Goal: Task Accomplishment & Management: Use online tool/utility

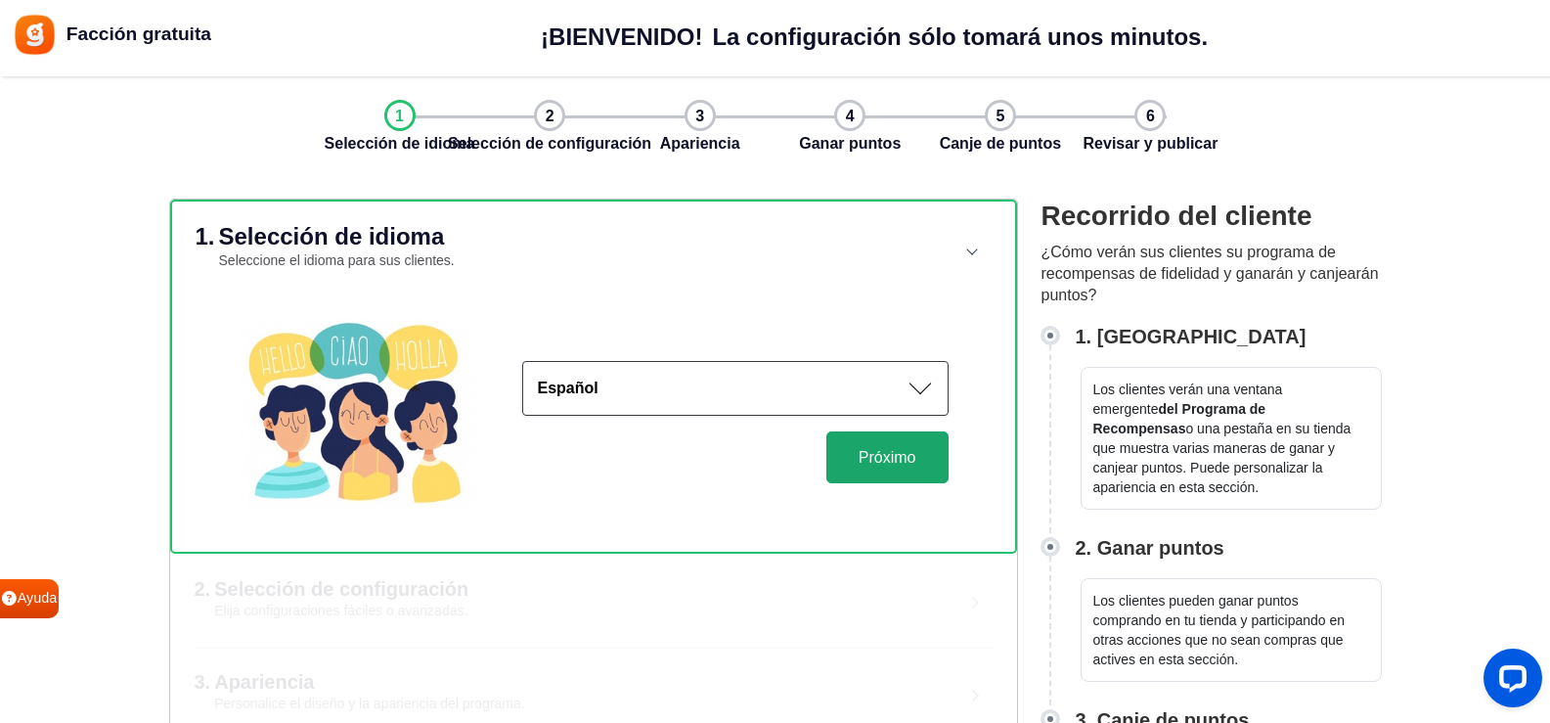
click at [904, 457] on font "Próximo" at bounding box center [888, 457] width 58 height 17
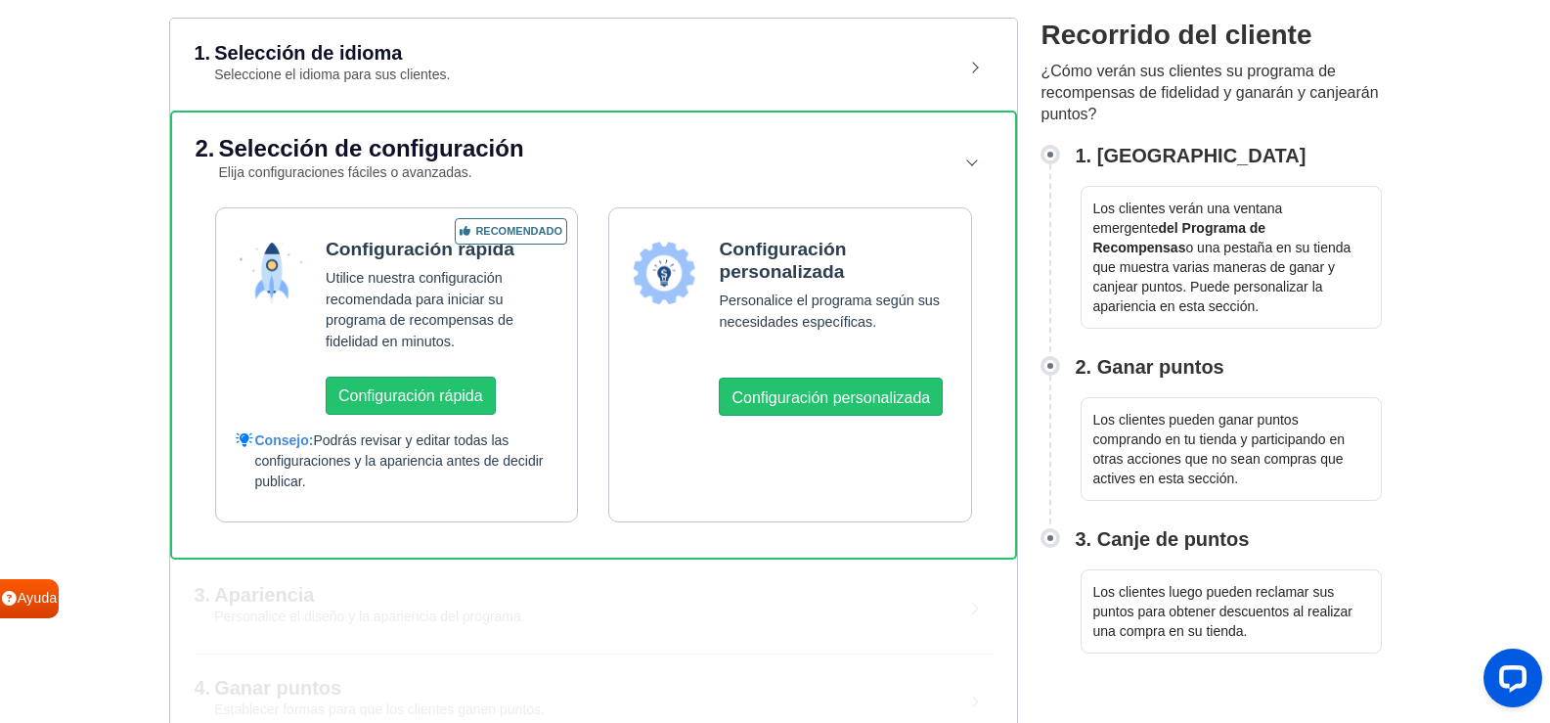
scroll to position [196, 0]
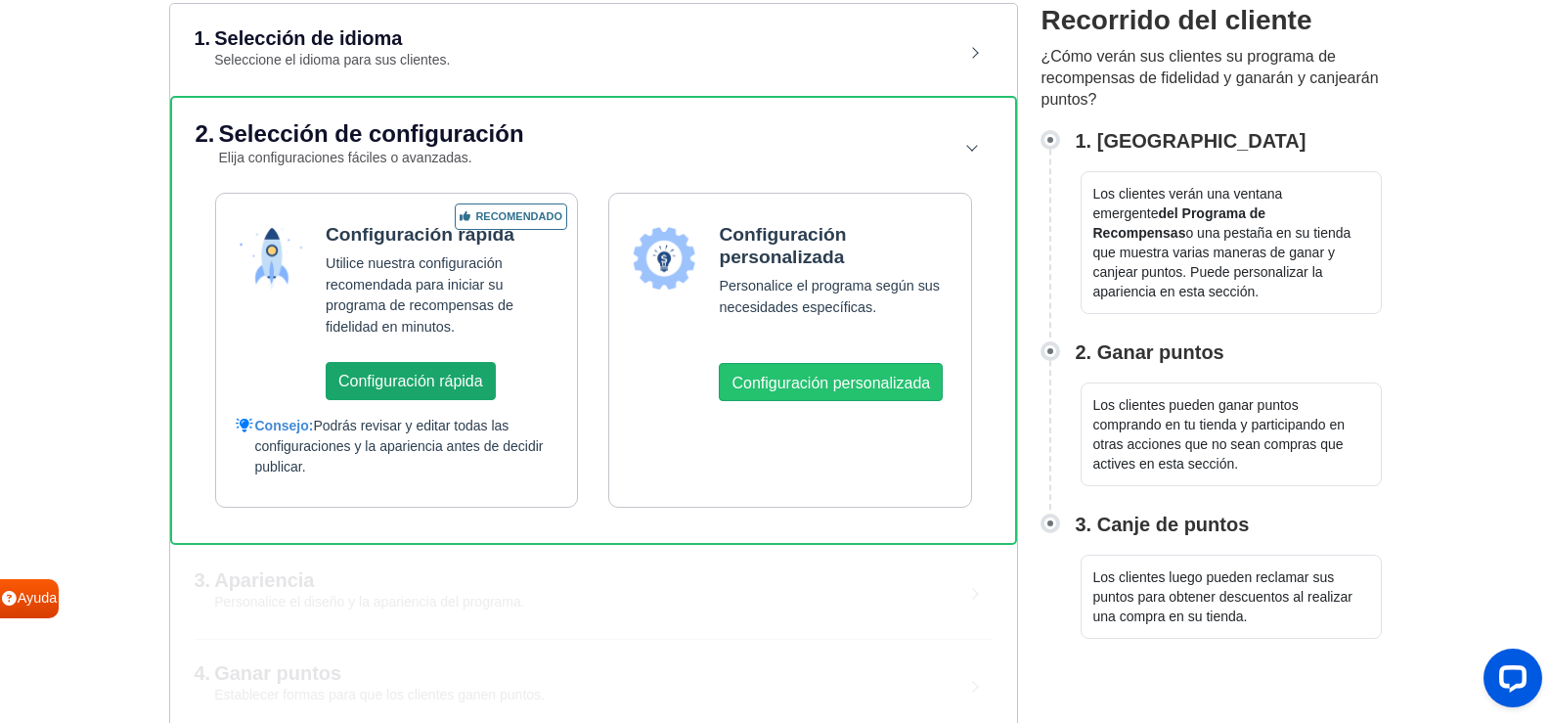
click at [460, 378] on font "Configuración rápida" at bounding box center [410, 381] width 145 height 17
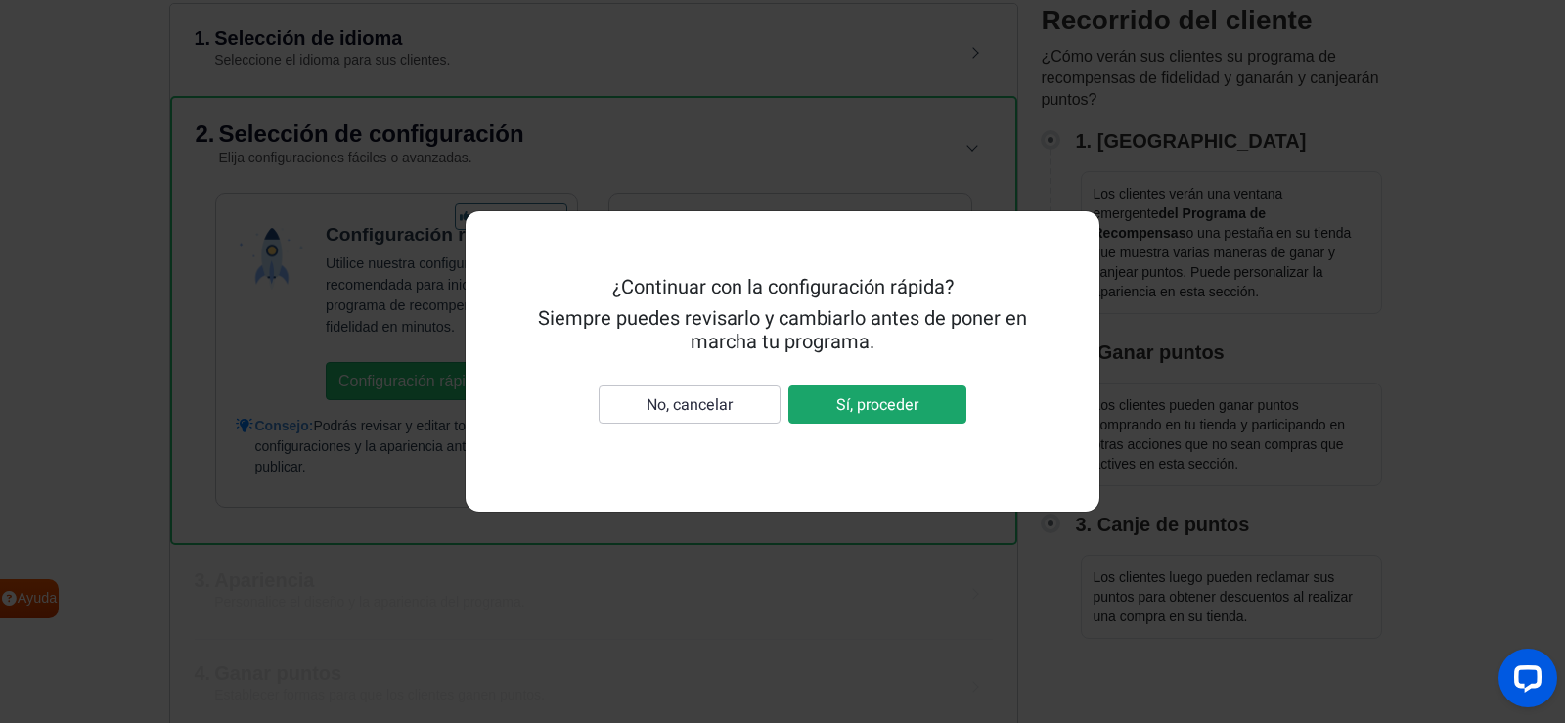
click at [872, 406] on font "Sí, proceder" at bounding box center [877, 404] width 82 height 23
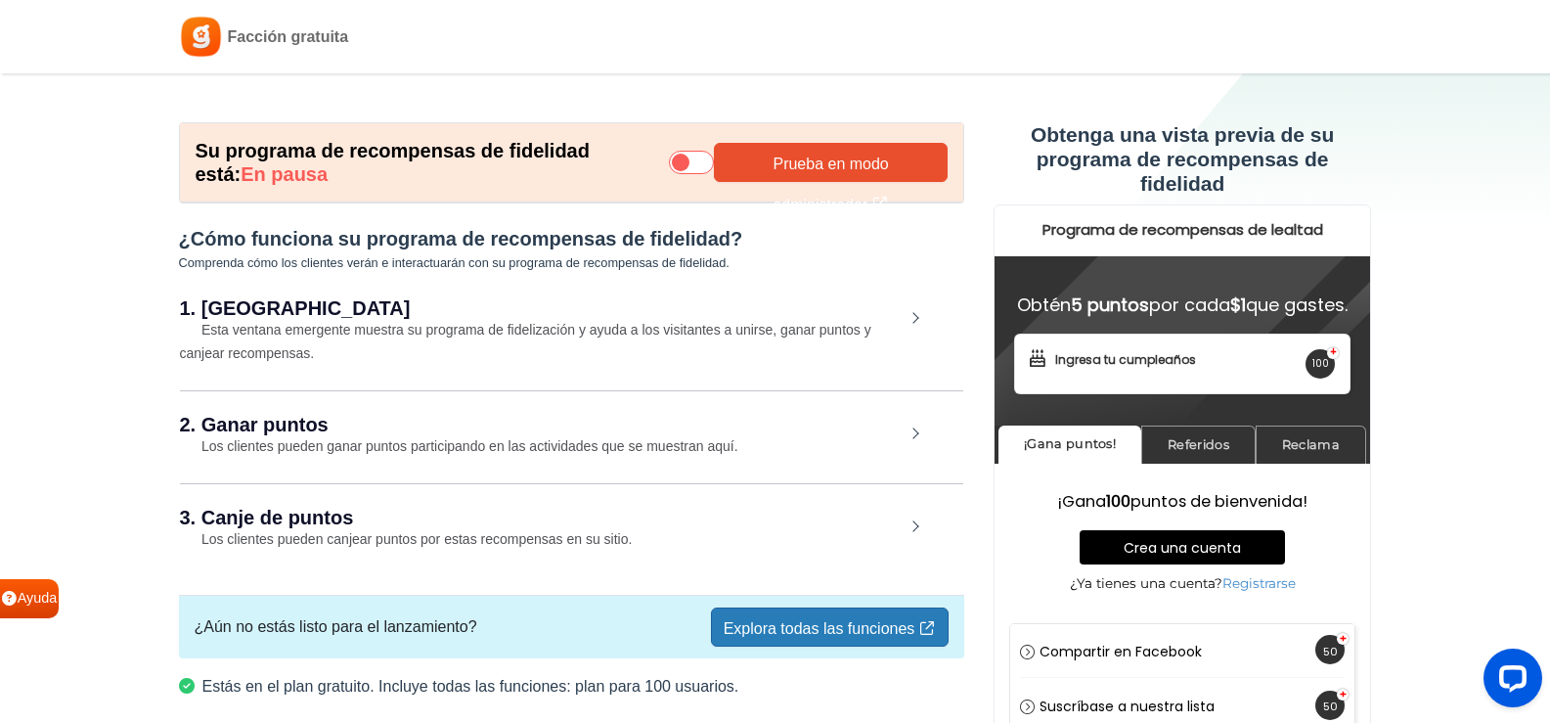
click at [708, 162] on icon at bounding box center [691, 162] width 45 height 23
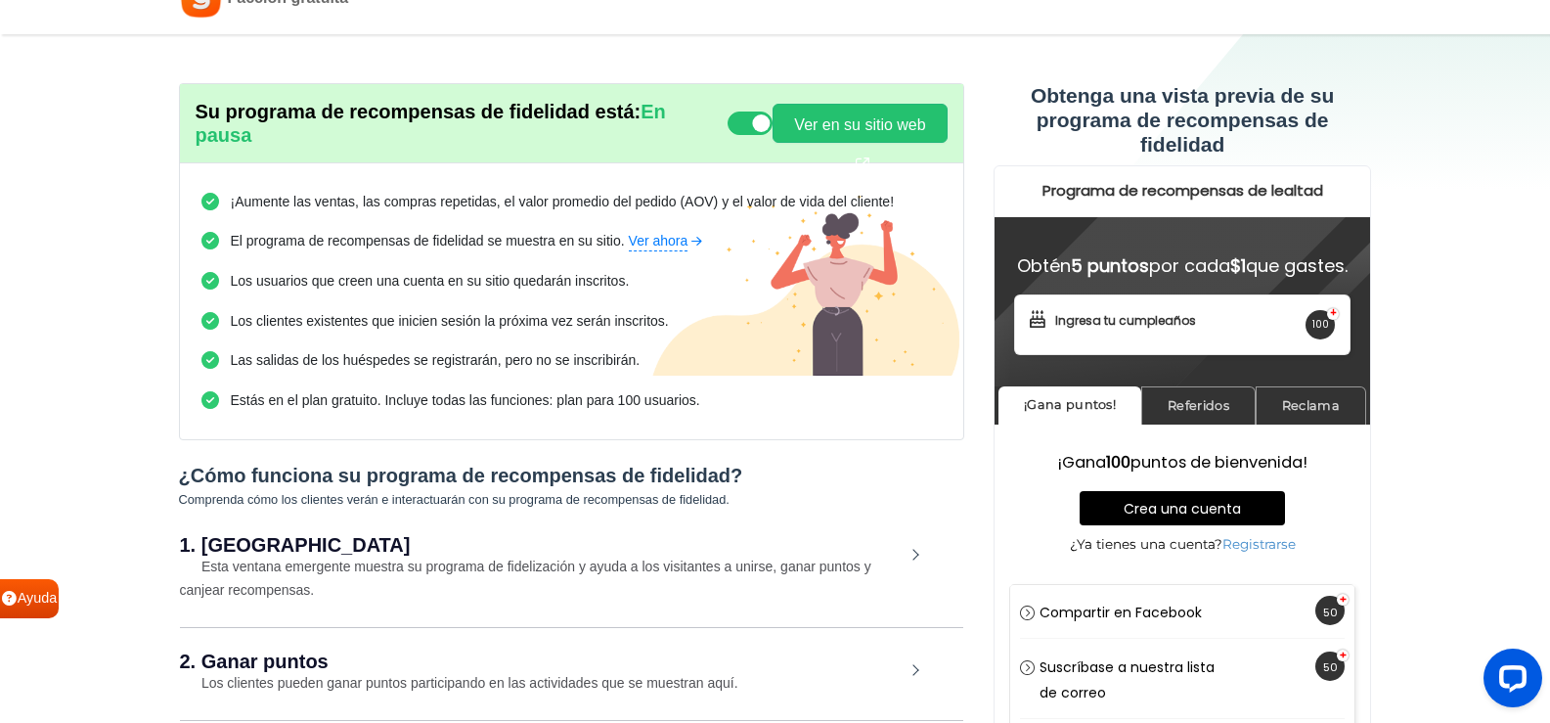
scroll to position [18, 0]
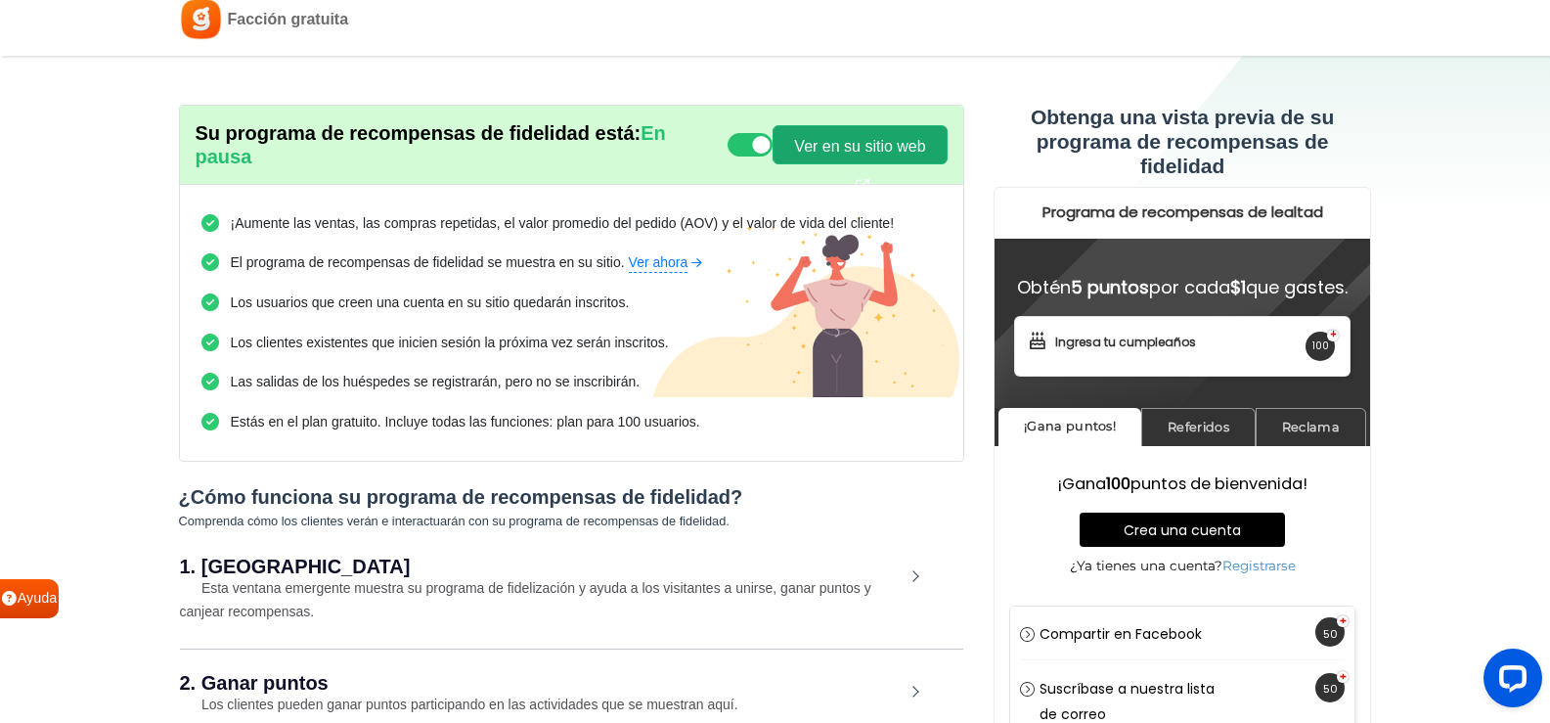
click at [850, 148] on font "Ver en su sitio web" at bounding box center [859, 146] width 131 height 17
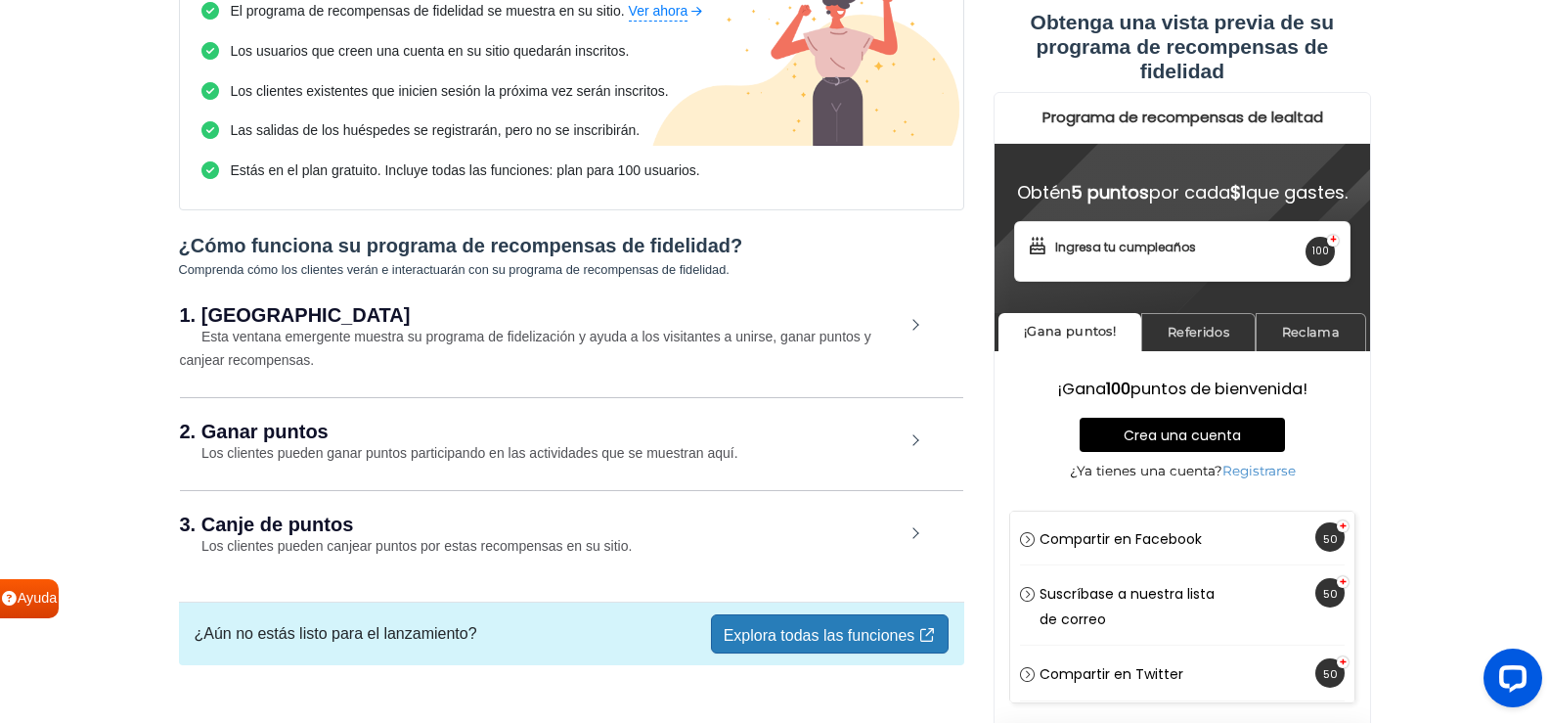
scroll to position [311, 0]
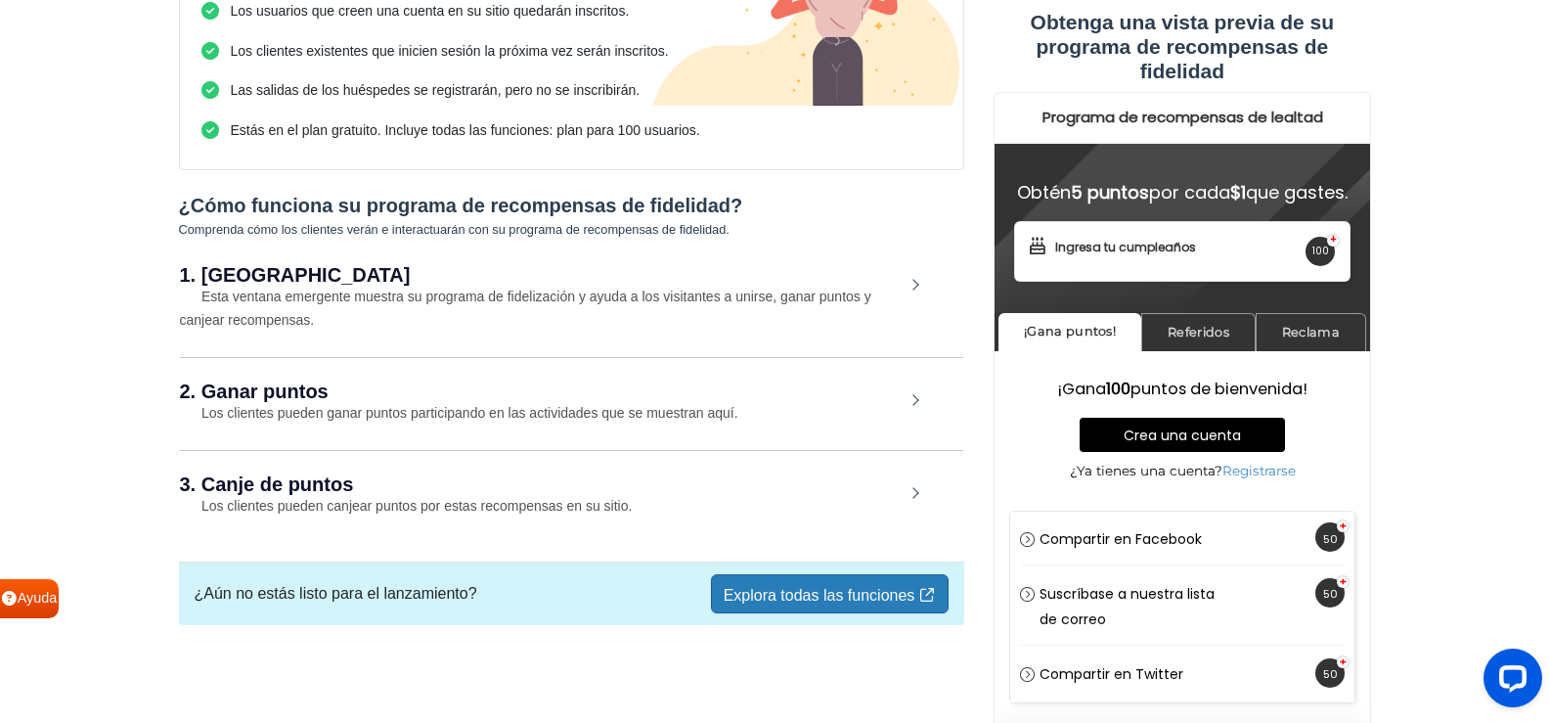
click at [914, 281] on div "1. Apariencia Esta ventana emergente muestra su programa de fidelización y ayud…" at bounding box center [571, 298] width 783 height 113
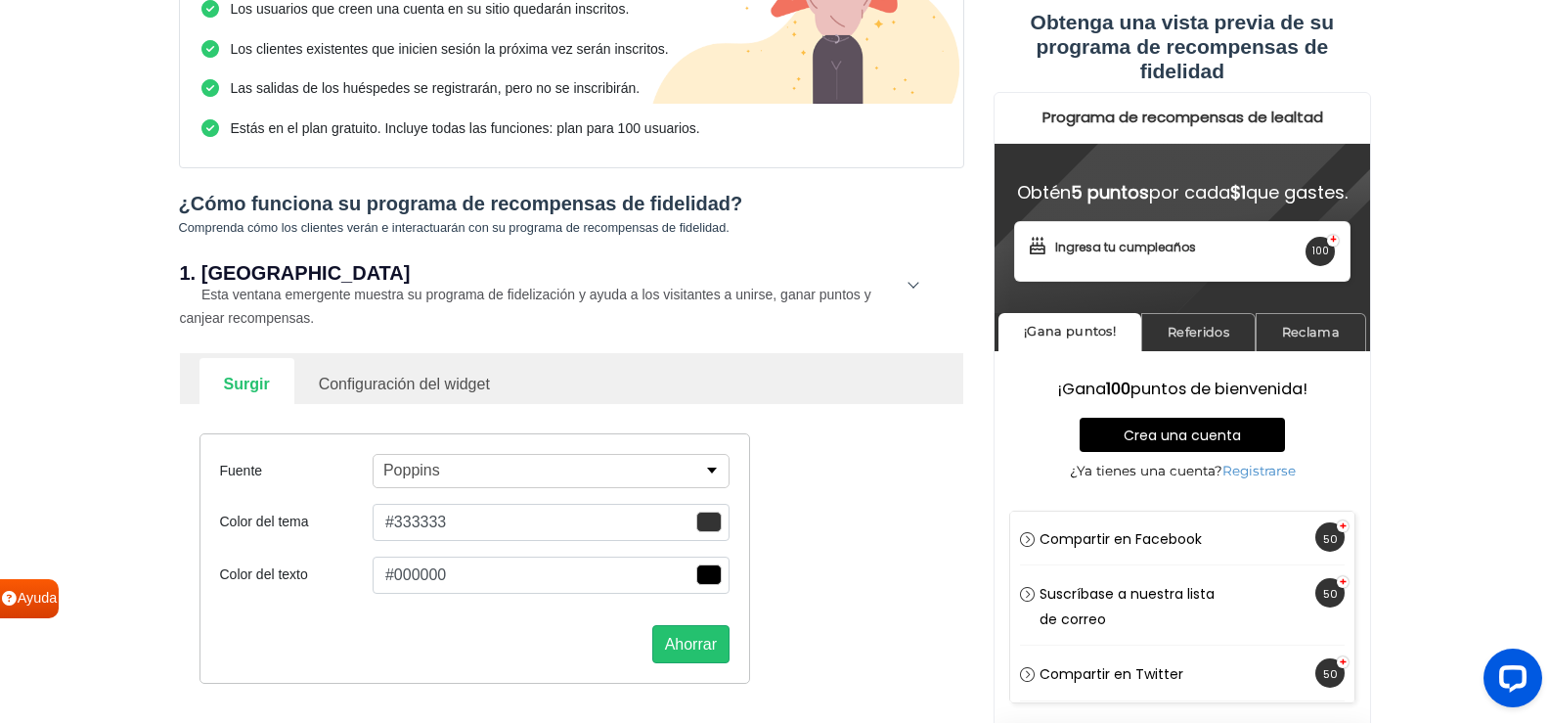
click at [909, 288] on div "1. Apariencia Esta ventana emergente muestra su programa de fidelización y ayud…" at bounding box center [571, 296] width 783 height 113
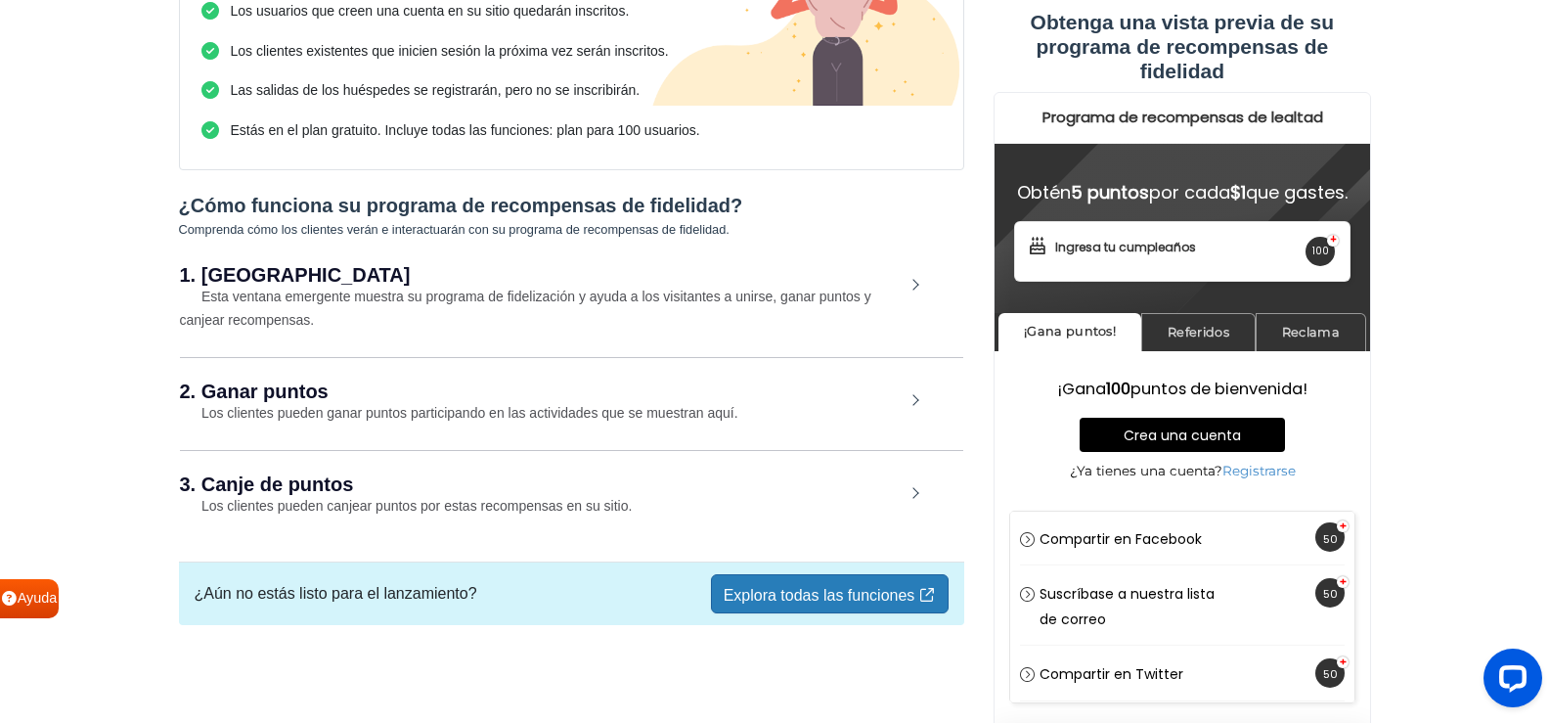
click at [907, 397] on div "2. Ganar puntos Los clientes pueden ganar puntos participando en las actividade…" at bounding box center [571, 402] width 783 height 91
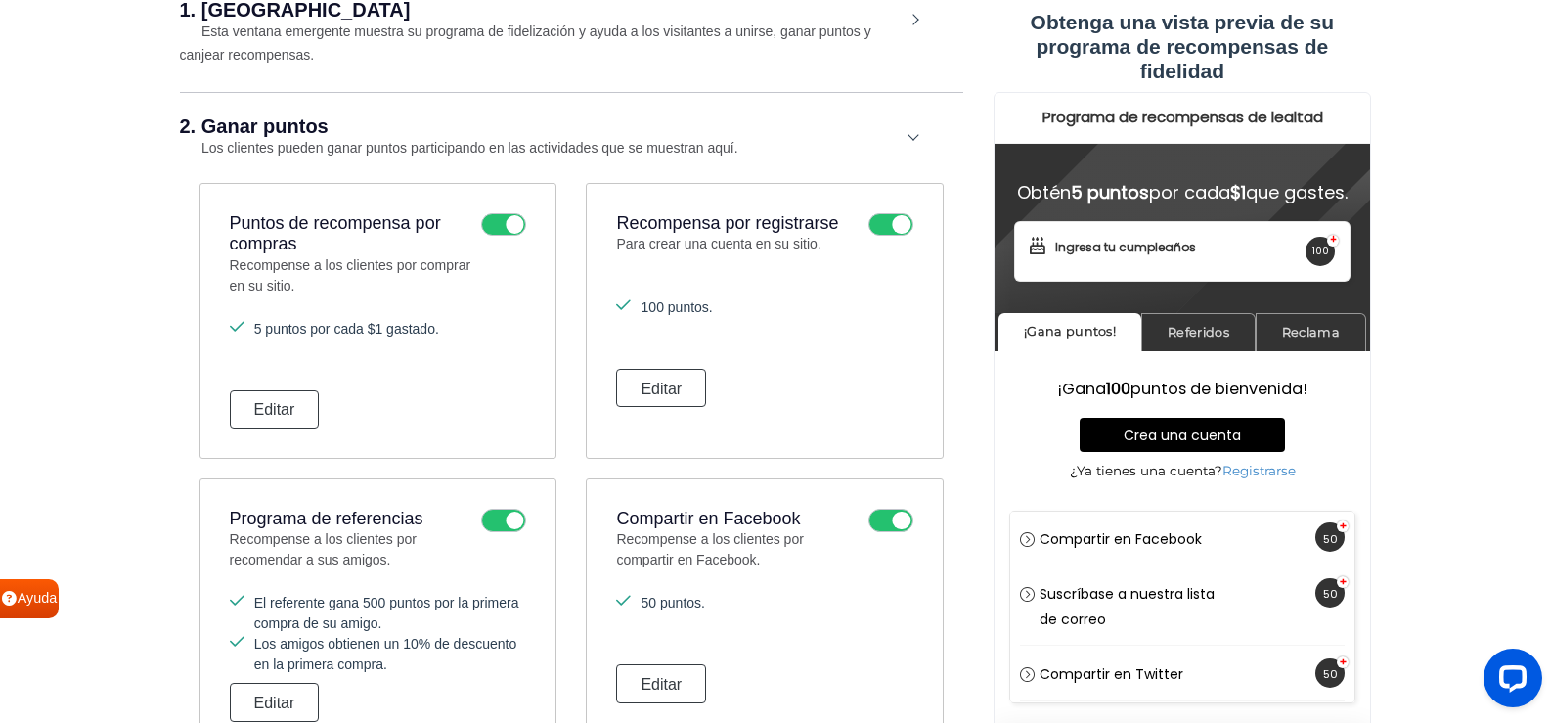
scroll to position [492, 0]
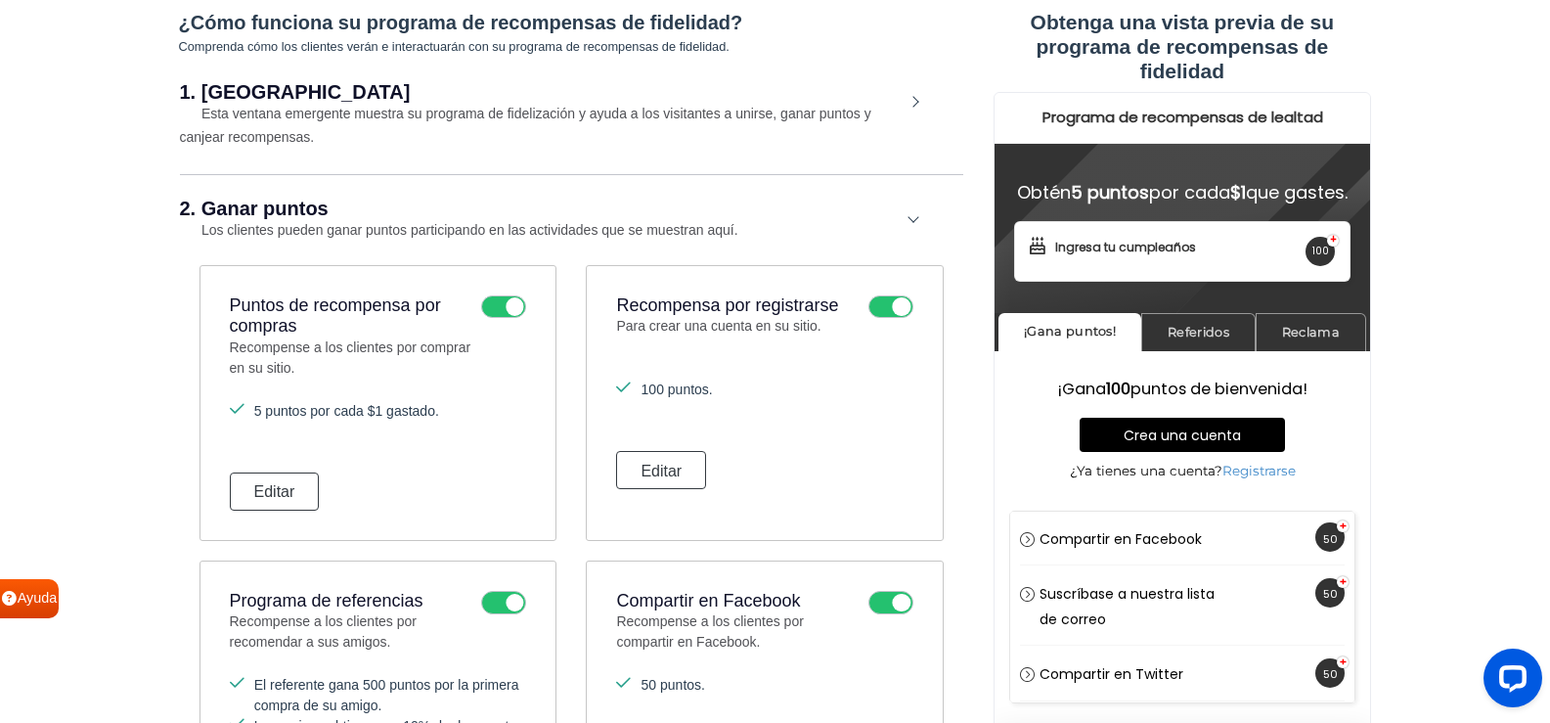
click at [912, 102] on div "1. Apariencia Esta ventana emergente muestra su programa de fidelización y ayud…" at bounding box center [571, 115] width 783 height 113
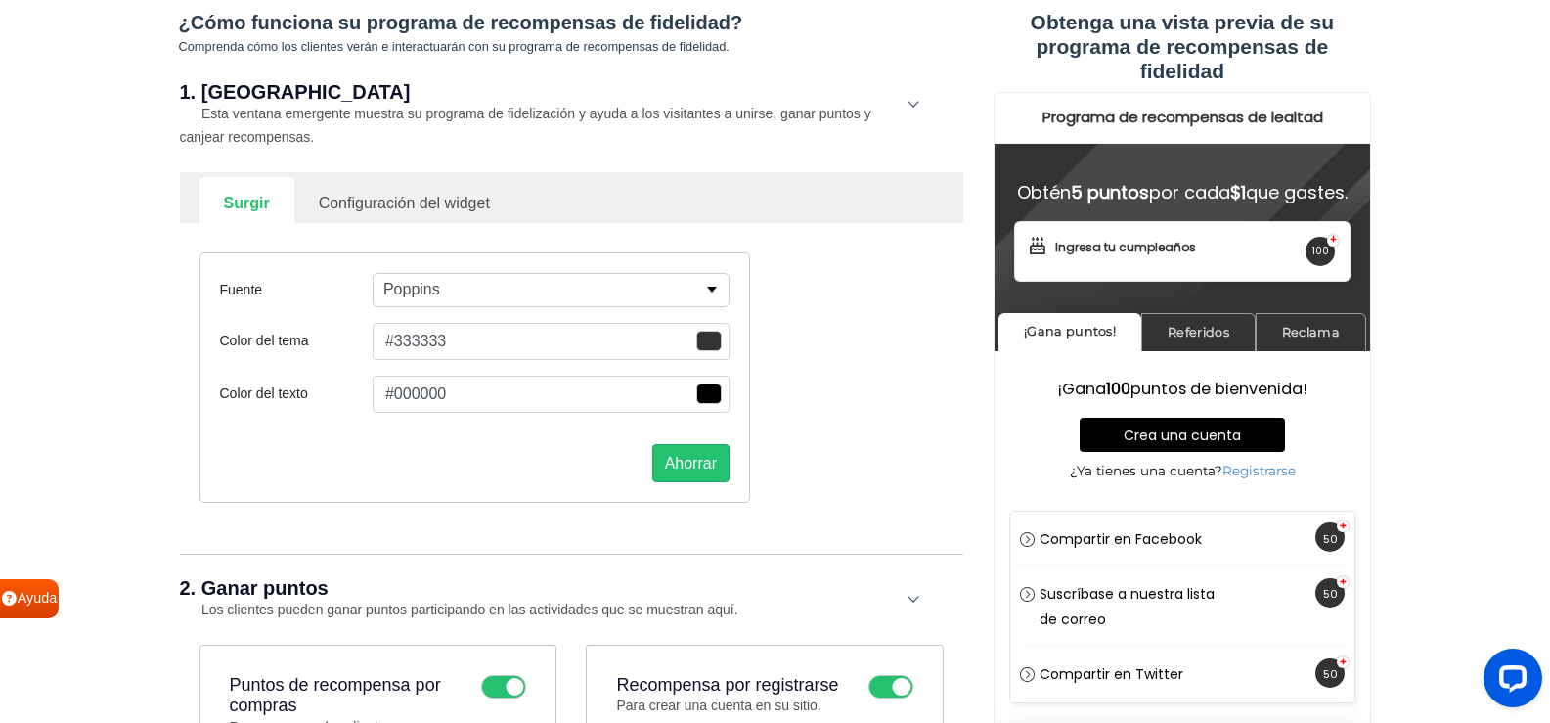
click at [911, 102] on div "1. Apariencia Esta ventana emergente muestra su programa de fidelización y ayud…" at bounding box center [571, 115] width 783 height 113
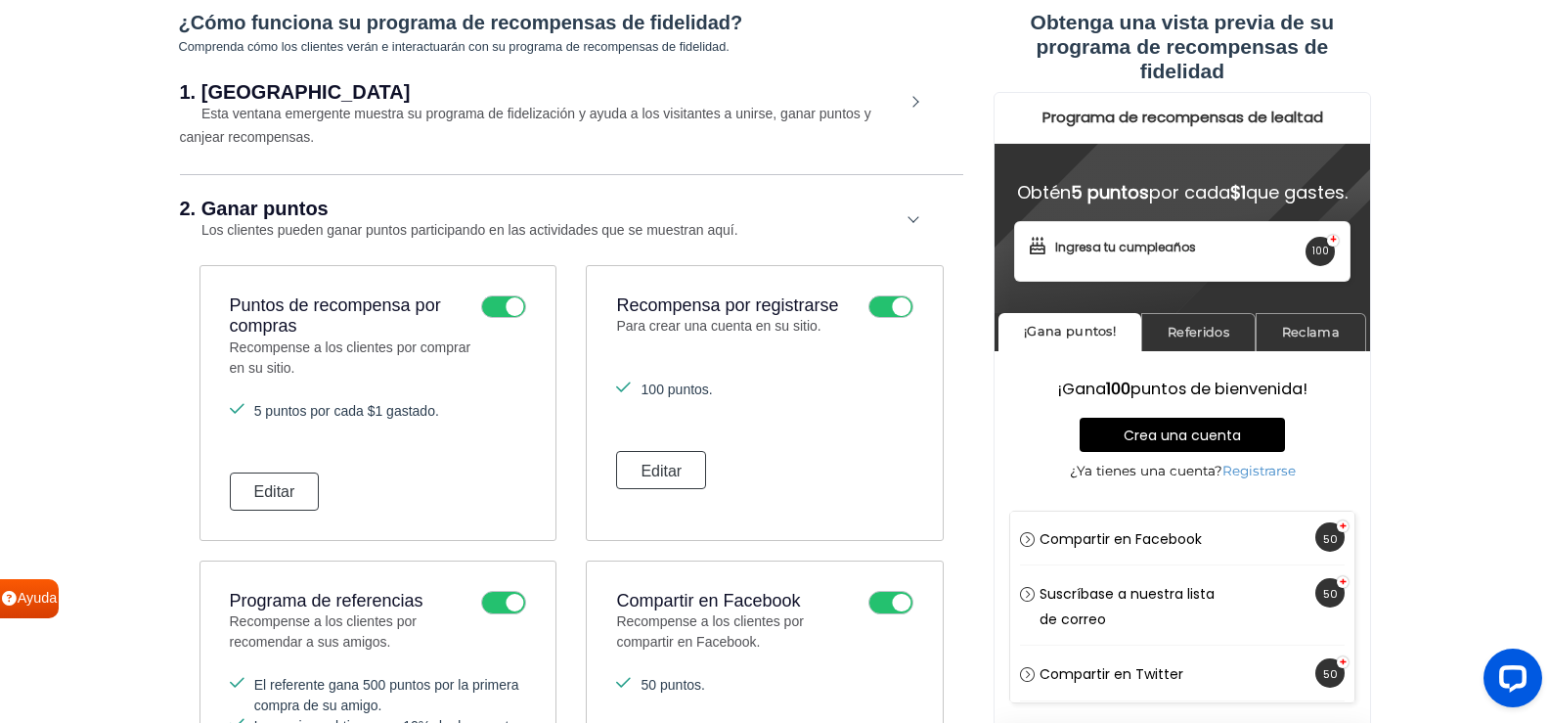
click at [914, 215] on div "2. Ganar puntos Los clientes pueden ganar puntos participando en las actividade…" at bounding box center [571, 219] width 783 height 91
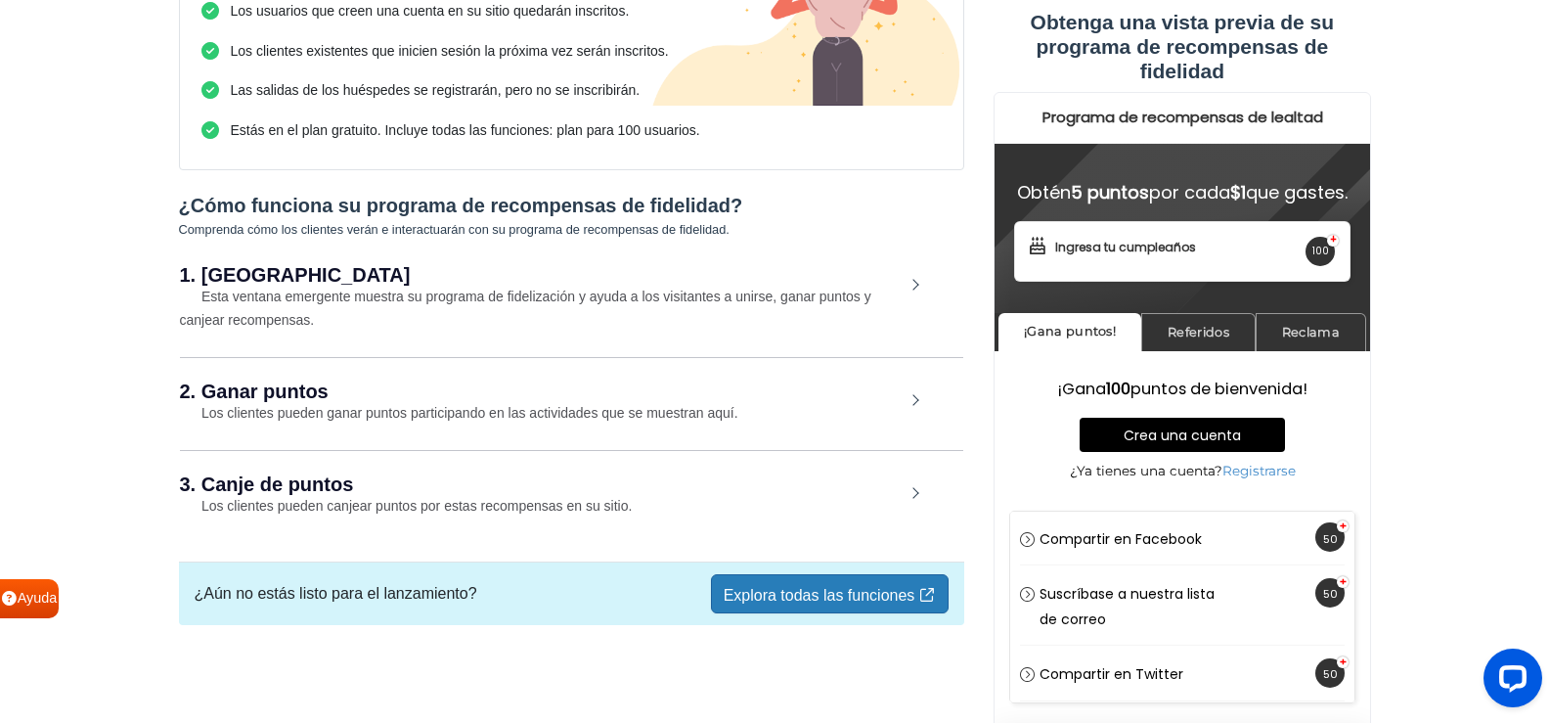
scroll to position [311, 0]
click at [913, 488] on div "3. Canje de puntos Los clientes pueden canjear puntos por estas recompensas en …" at bounding box center [571, 495] width 783 height 91
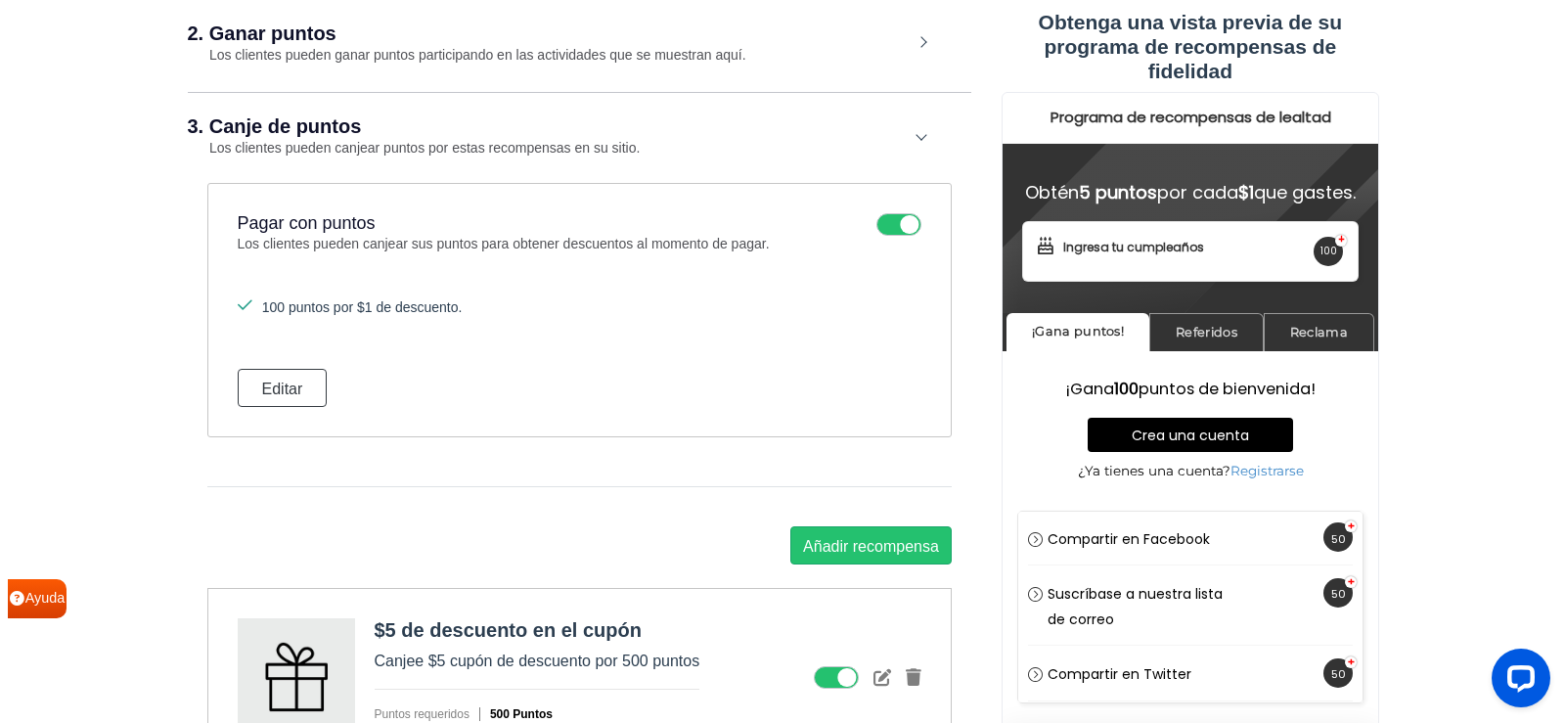
scroll to position [702, 0]
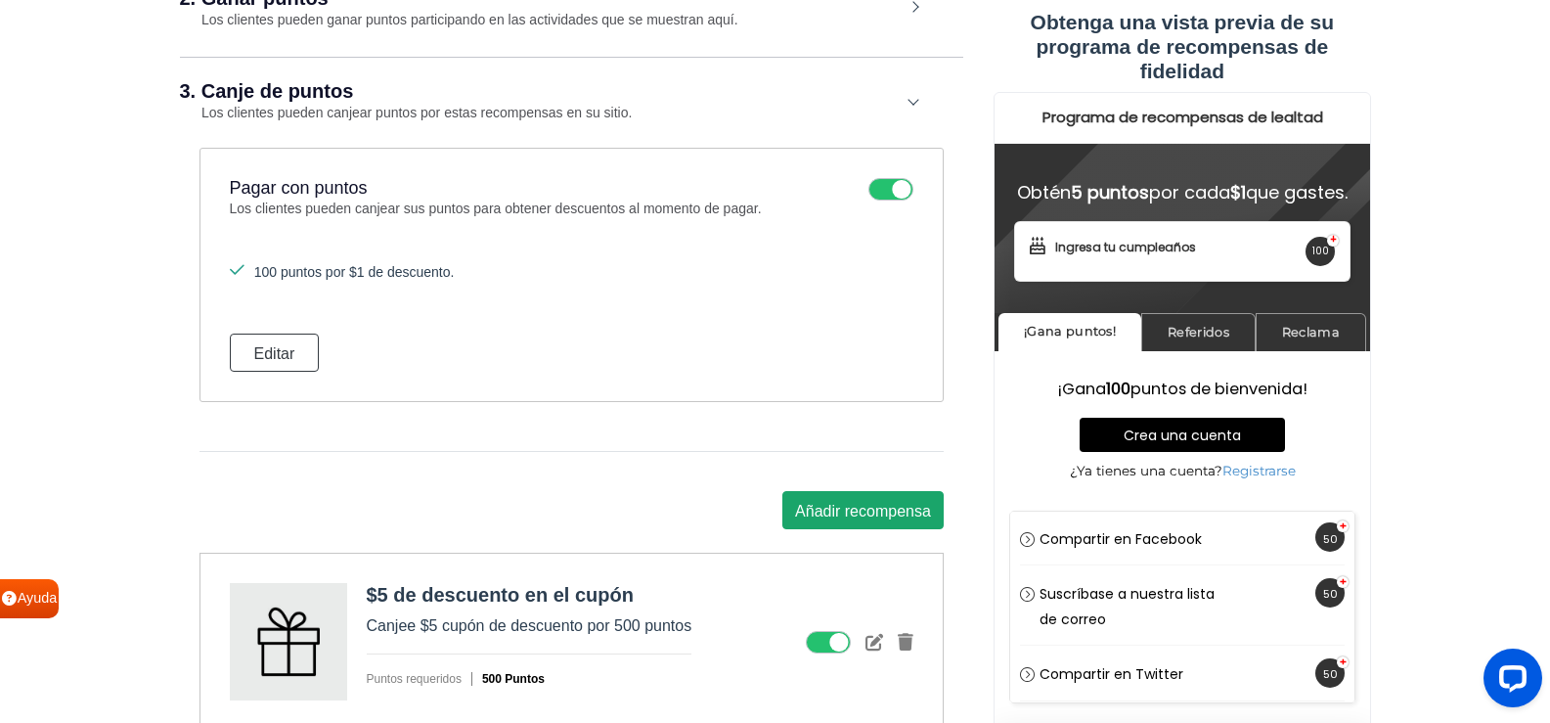
click at [881, 510] on font "Añadir recompensa" at bounding box center [863, 510] width 136 height 17
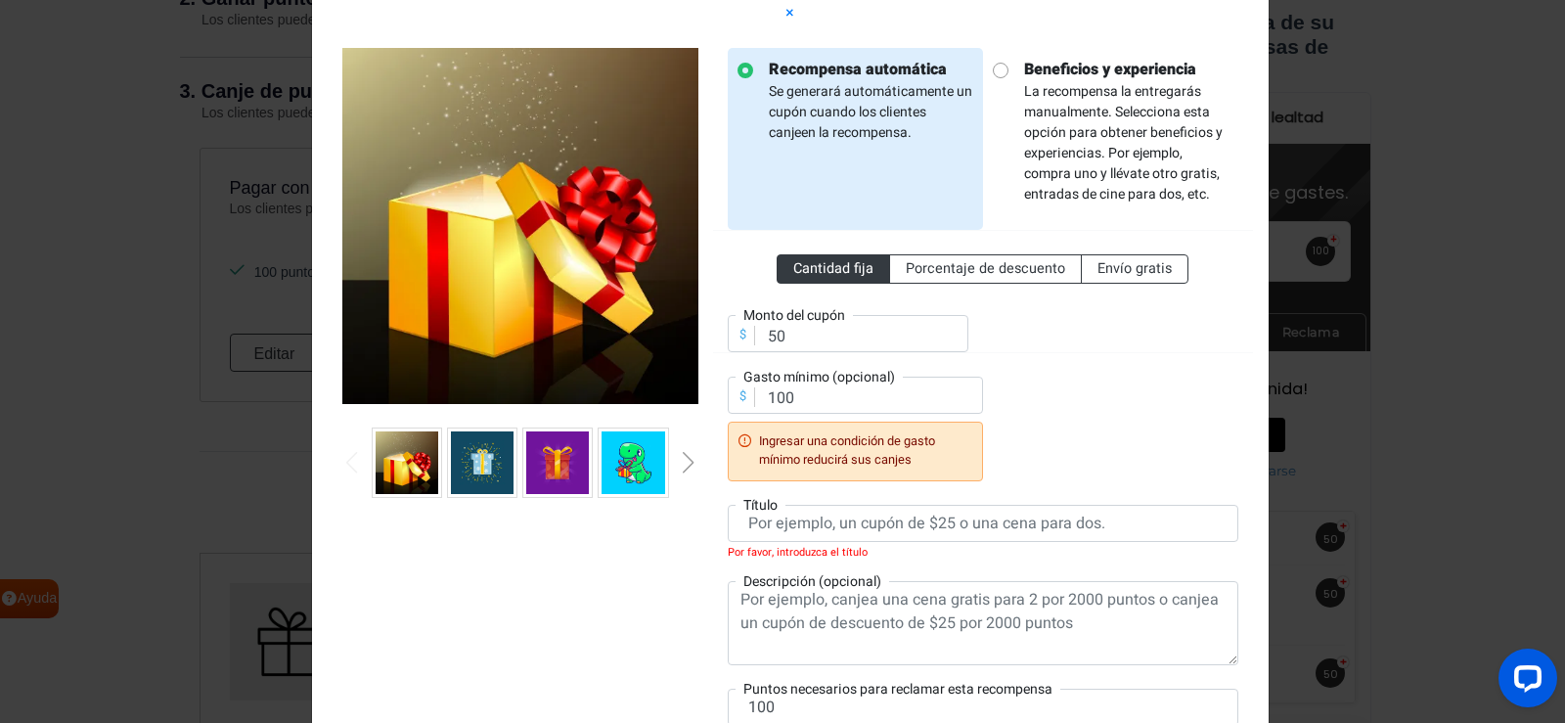
scroll to position [293, 0]
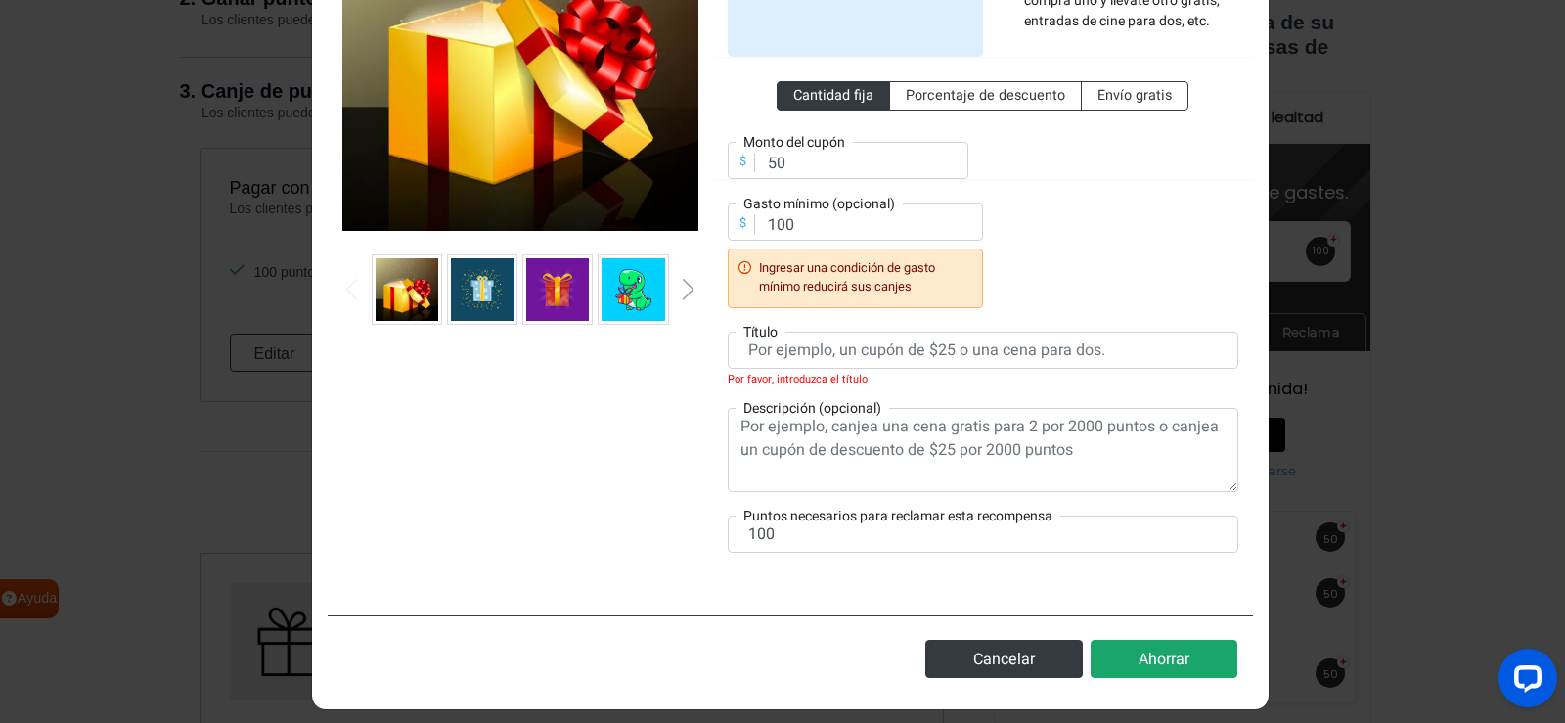
click at [1161, 662] on font "Ahorrar" at bounding box center [1163, 658] width 51 height 23
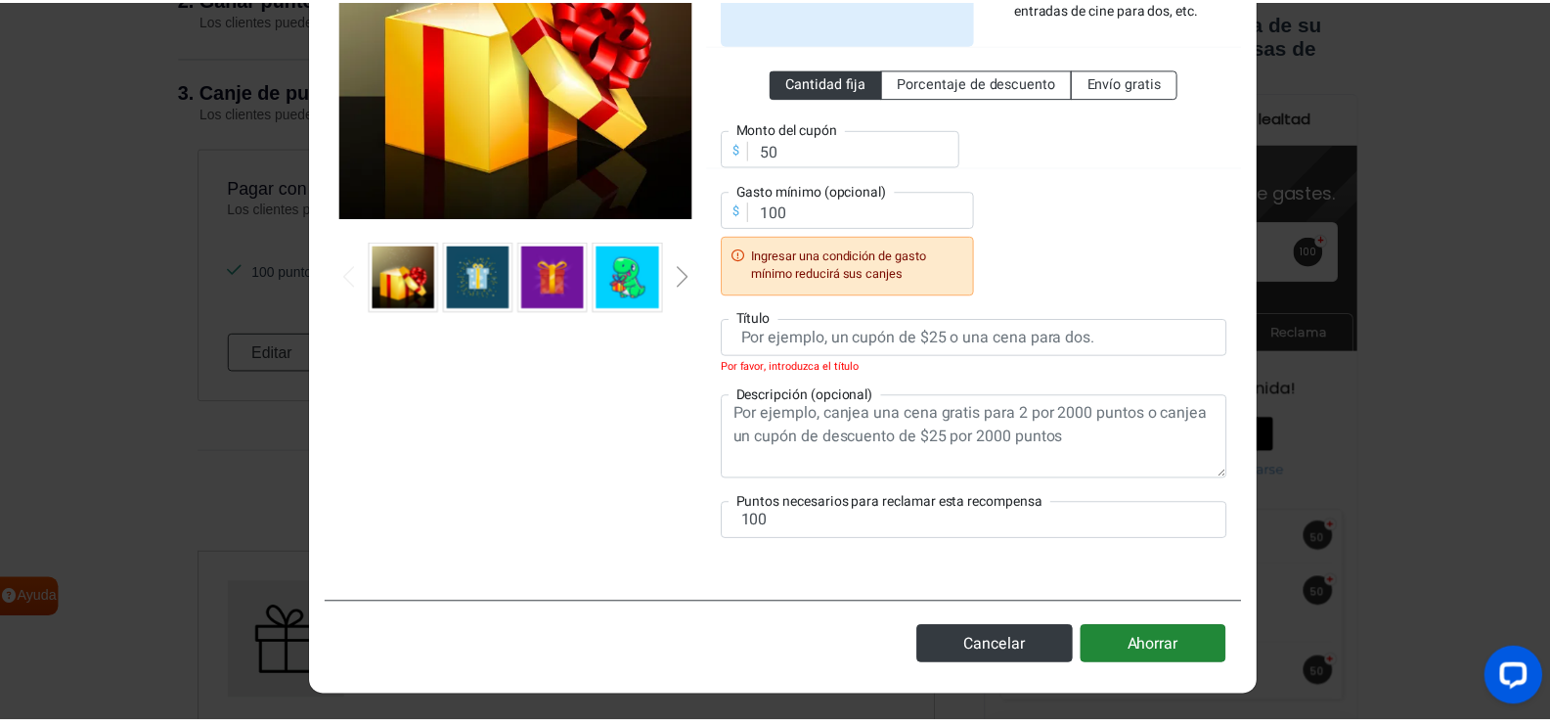
scroll to position [308, 0]
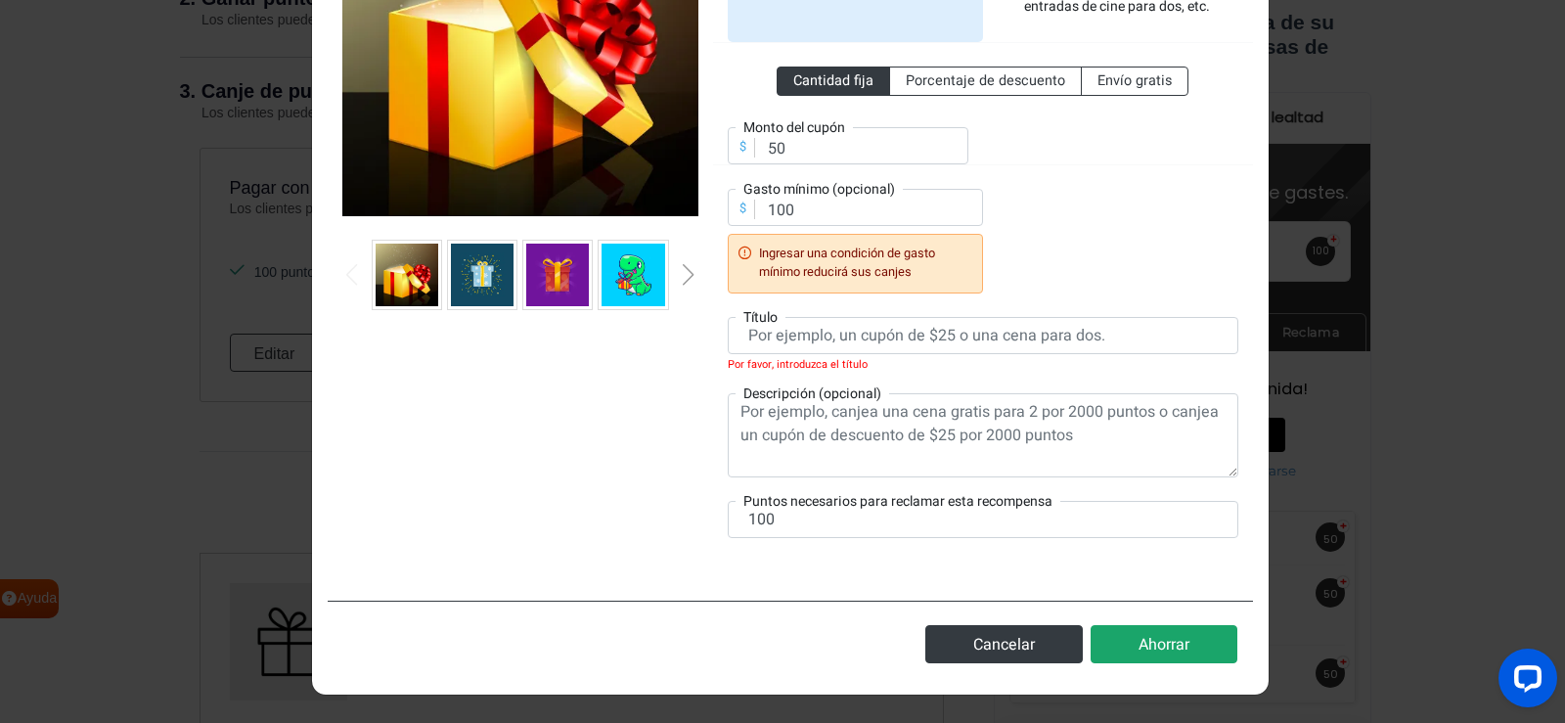
click at [1145, 642] on font "Ahorrar" at bounding box center [1163, 644] width 51 height 23
click at [991, 641] on font "Cancelar" at bounding box center [1004, 644] width 62 height 23
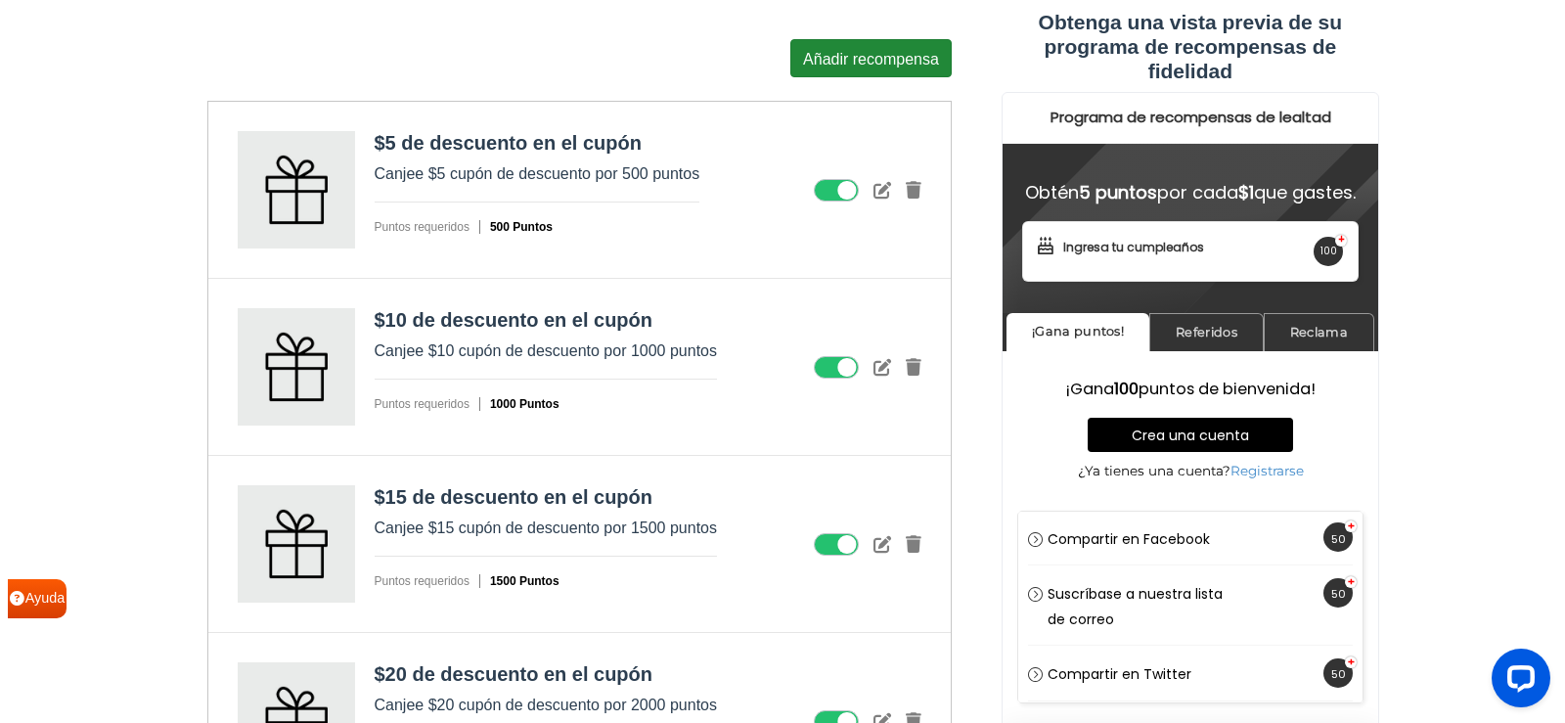
scroll to position [1153, 0]
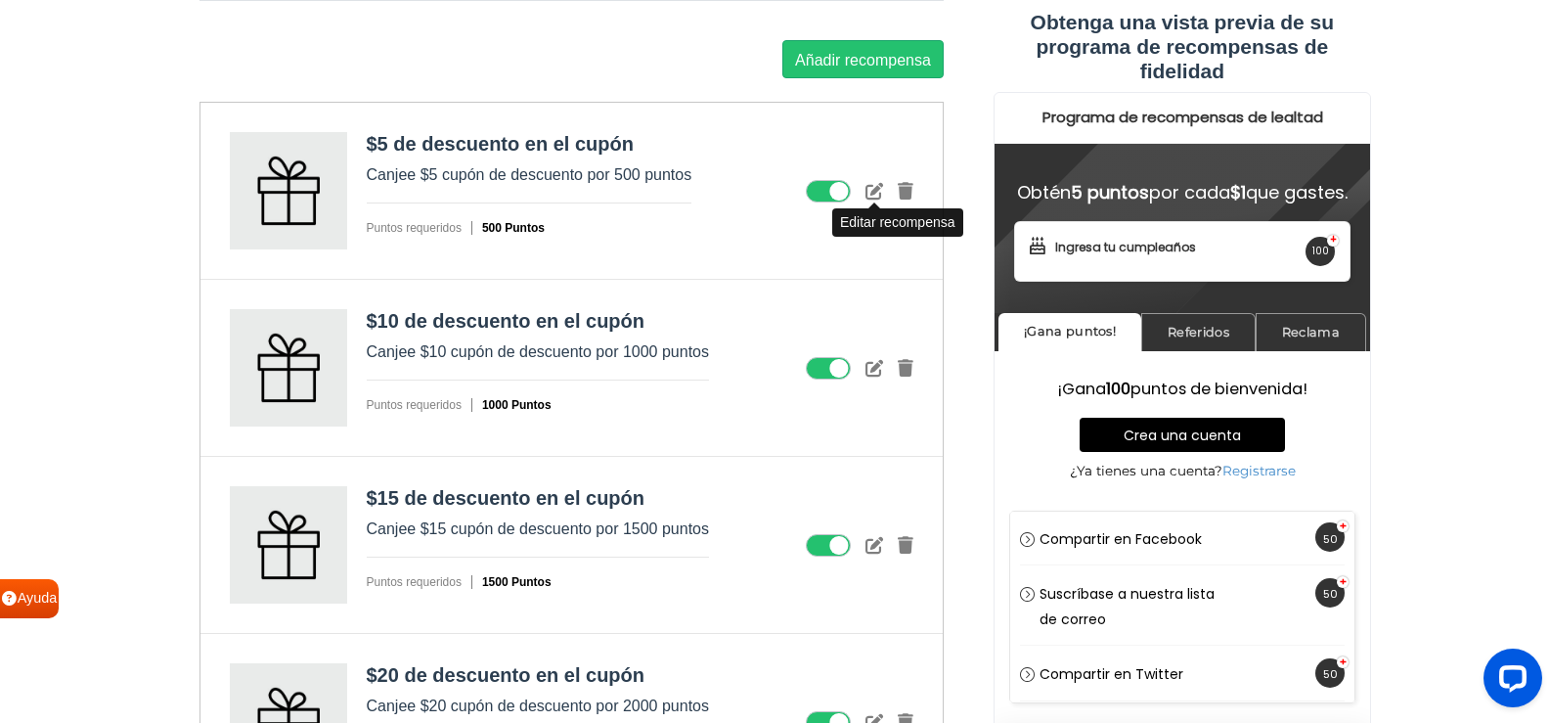
click at [882, 190] on icon at bounding box center [875, 191] width 18 height 18
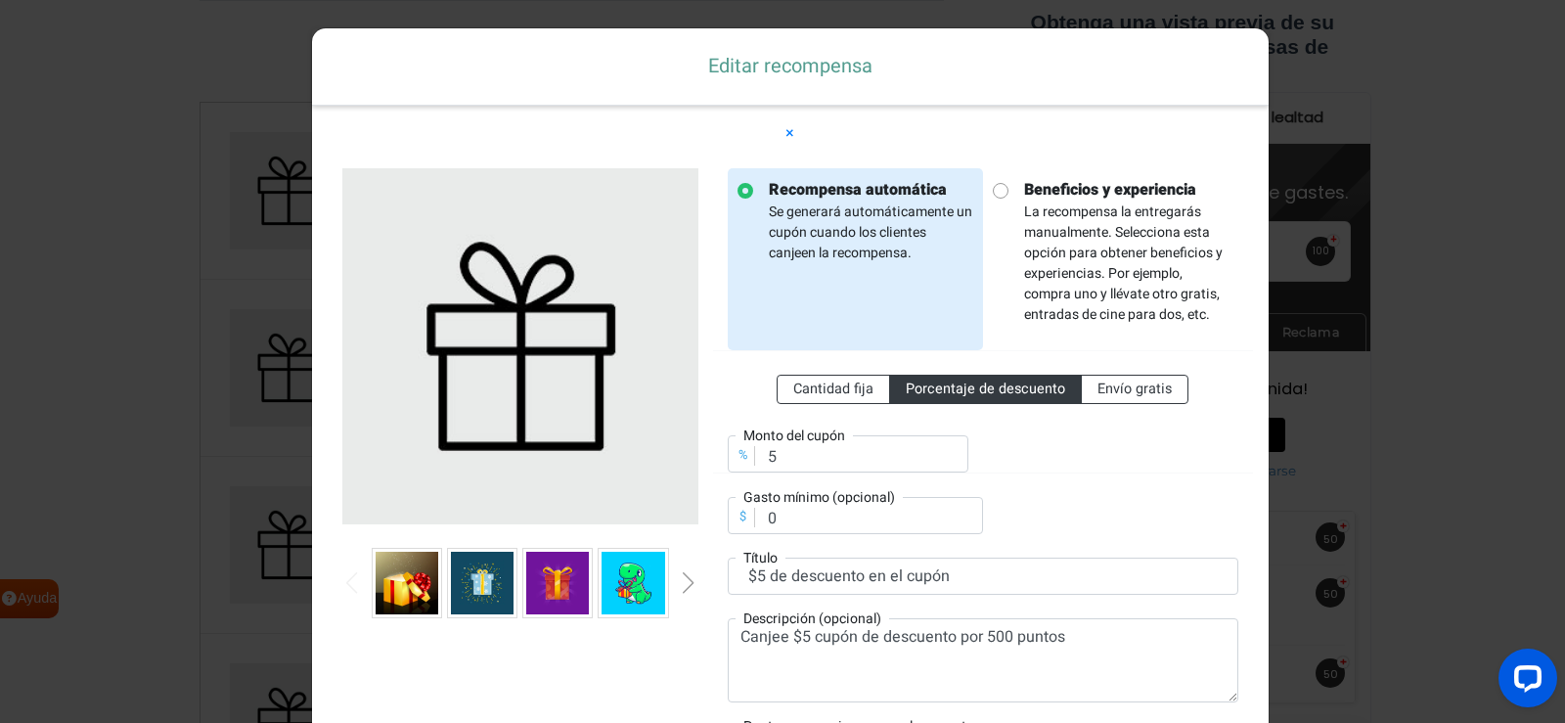
scroll to position [0, 0]
click at [1180, 515] on div "Cantidad fija Porcentaje de descuento Envío gratis % Monto del cupón 5 $ Gasto …" at bounding box center [983, 442] width 510 height 184
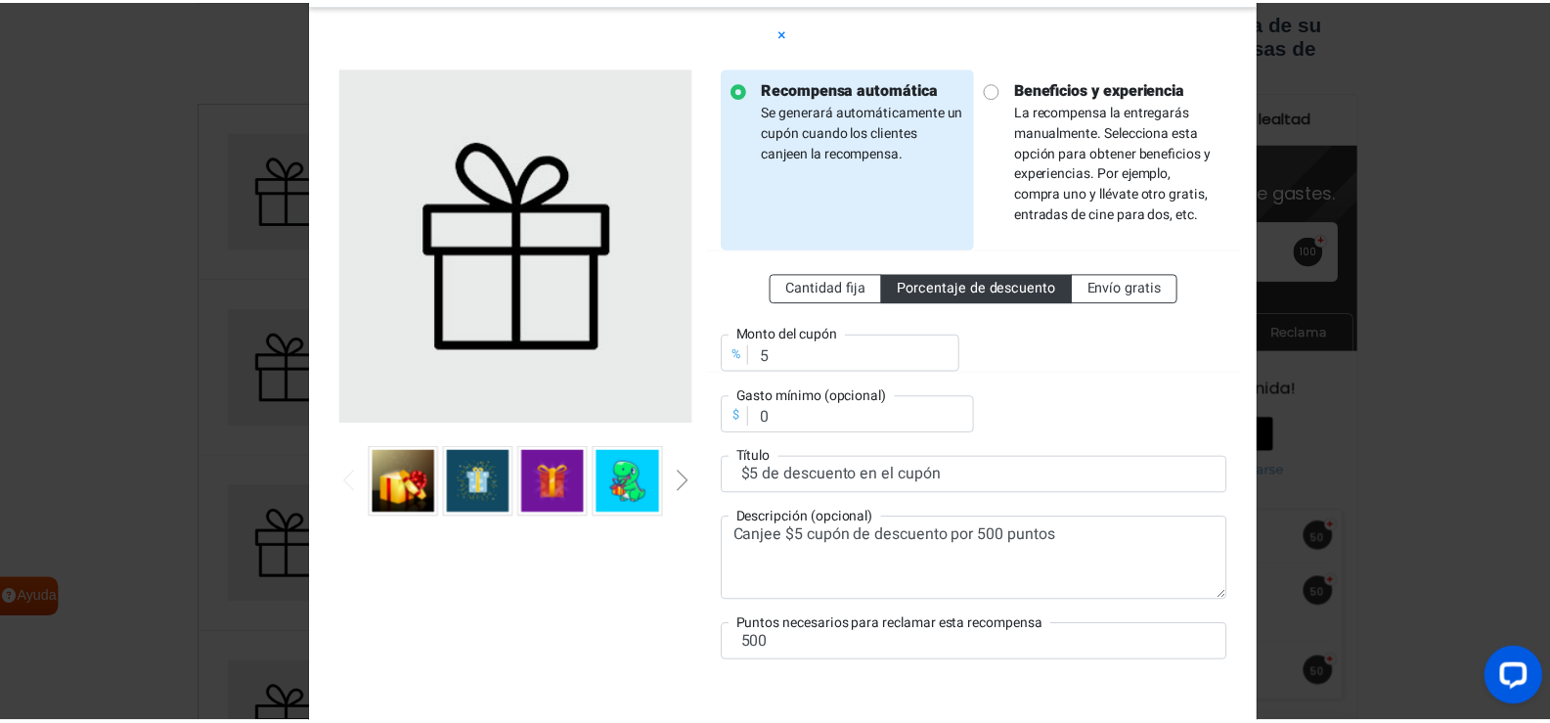
scroll to position [225, 0]
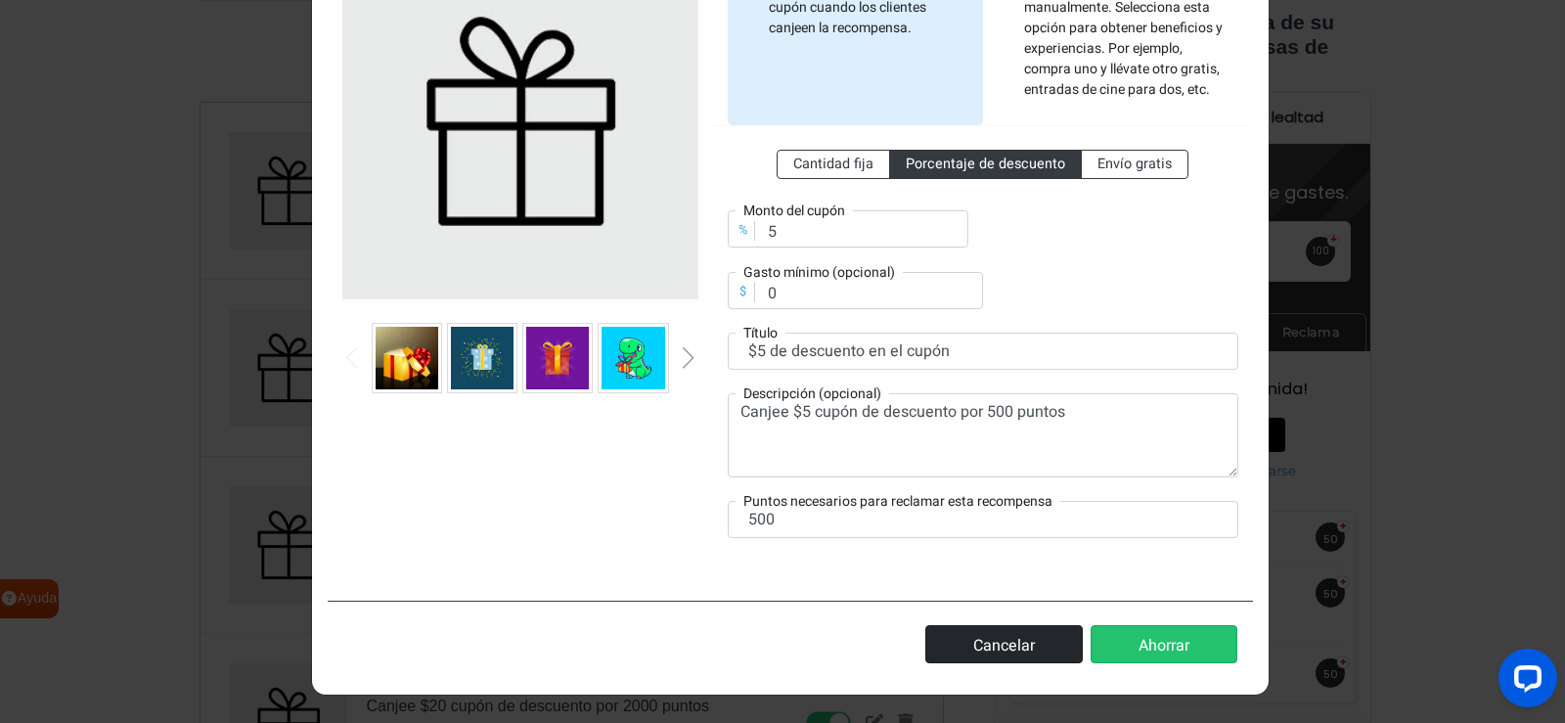
click at [995, 639] on font "Cancelar" at bounding box center [1004, 644] width 62 height 23
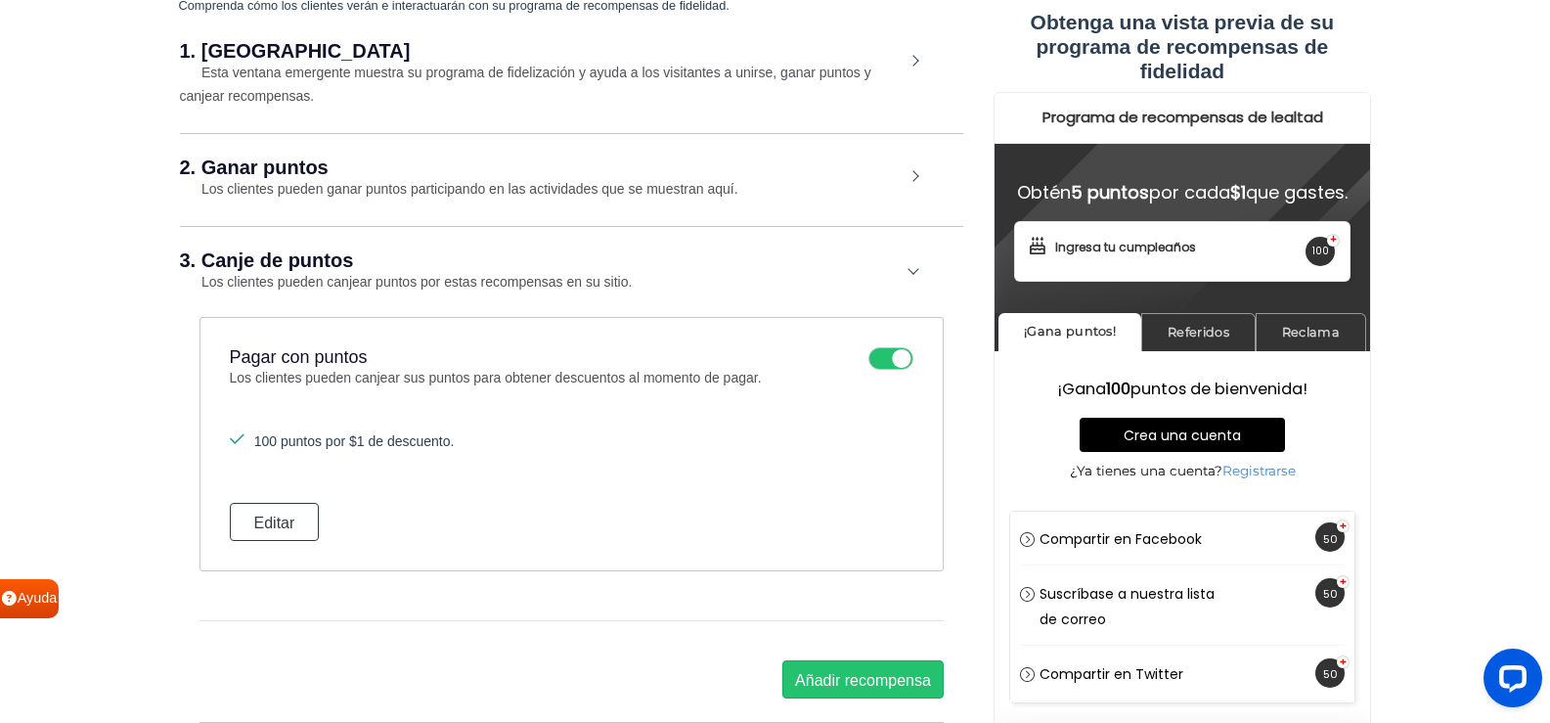
scroll to position [468, 0]
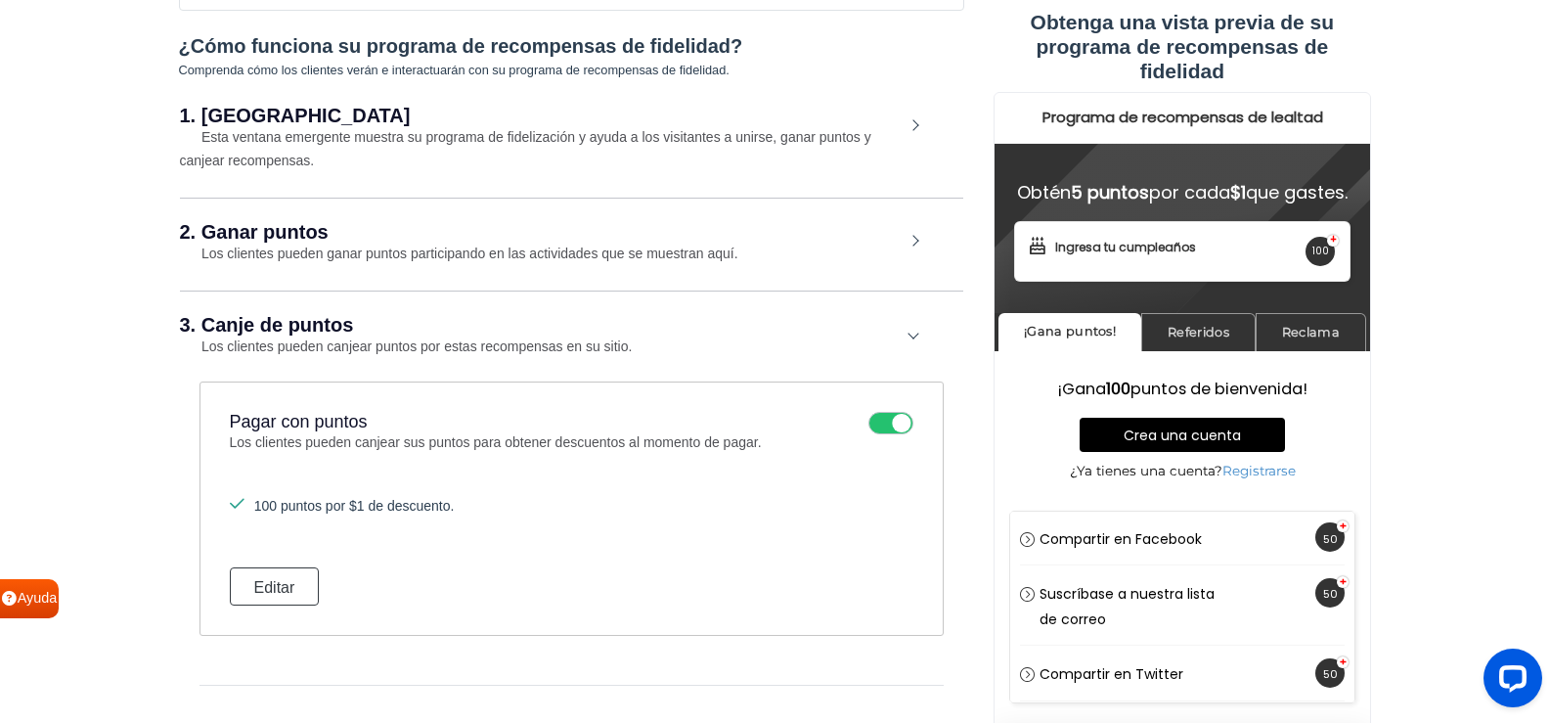
click at [910, 335] on div "3. Canje de puntos Los clientes pueden canjear puntos por estas recompensas en …" at bounding box center [571, 335] width 783 height 91
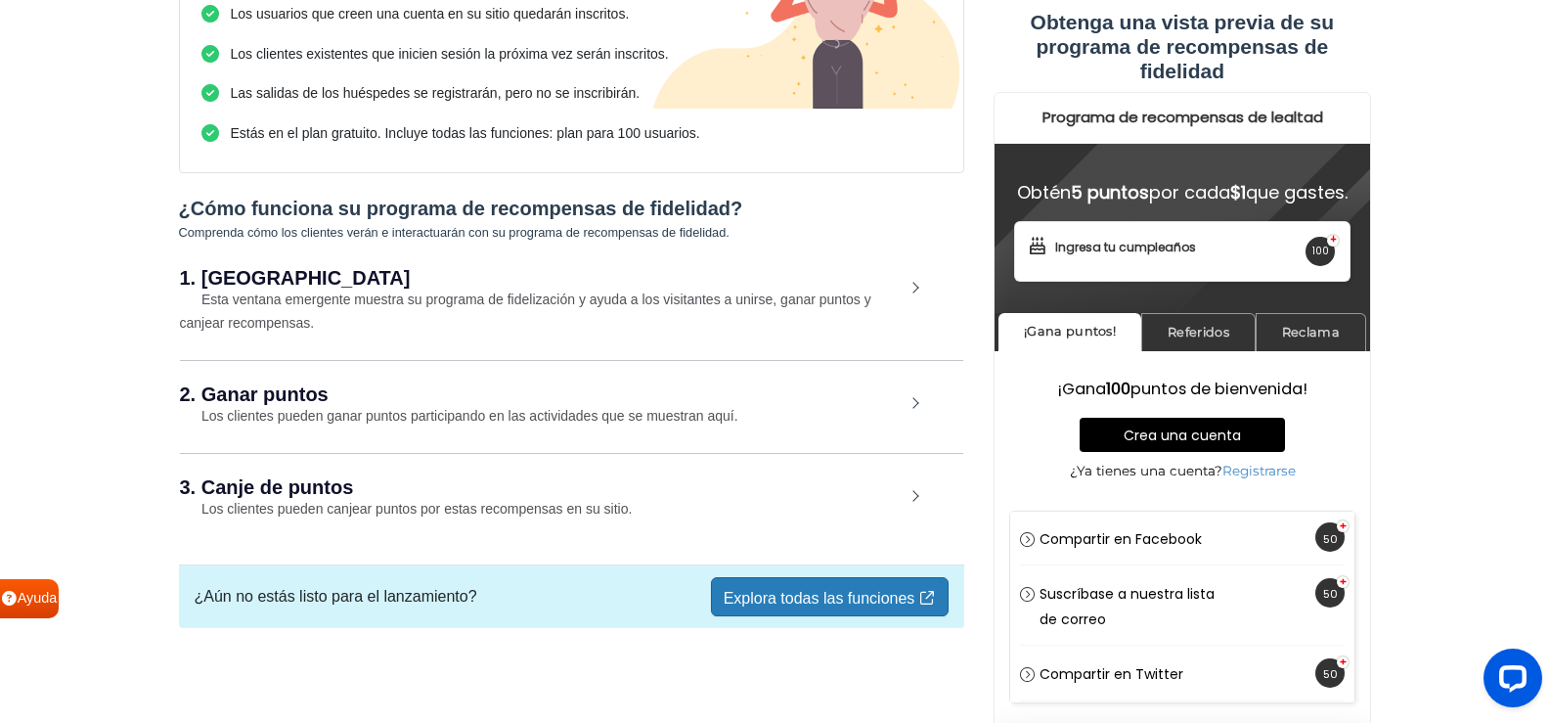
scroll to position [311, 0]
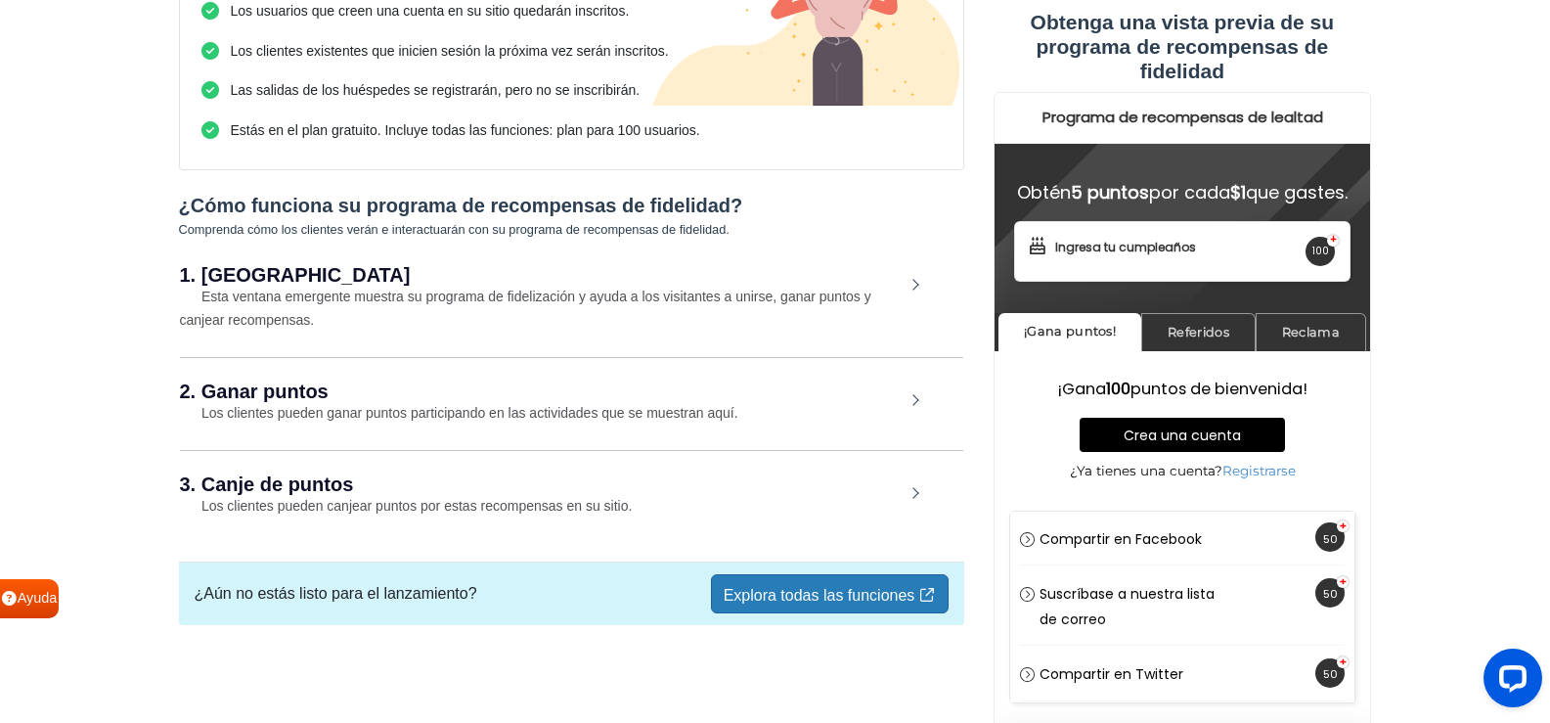
click at [795, 599] on font "Explora todas las funciones" at bounding box center [820, 595] width 192 height 17
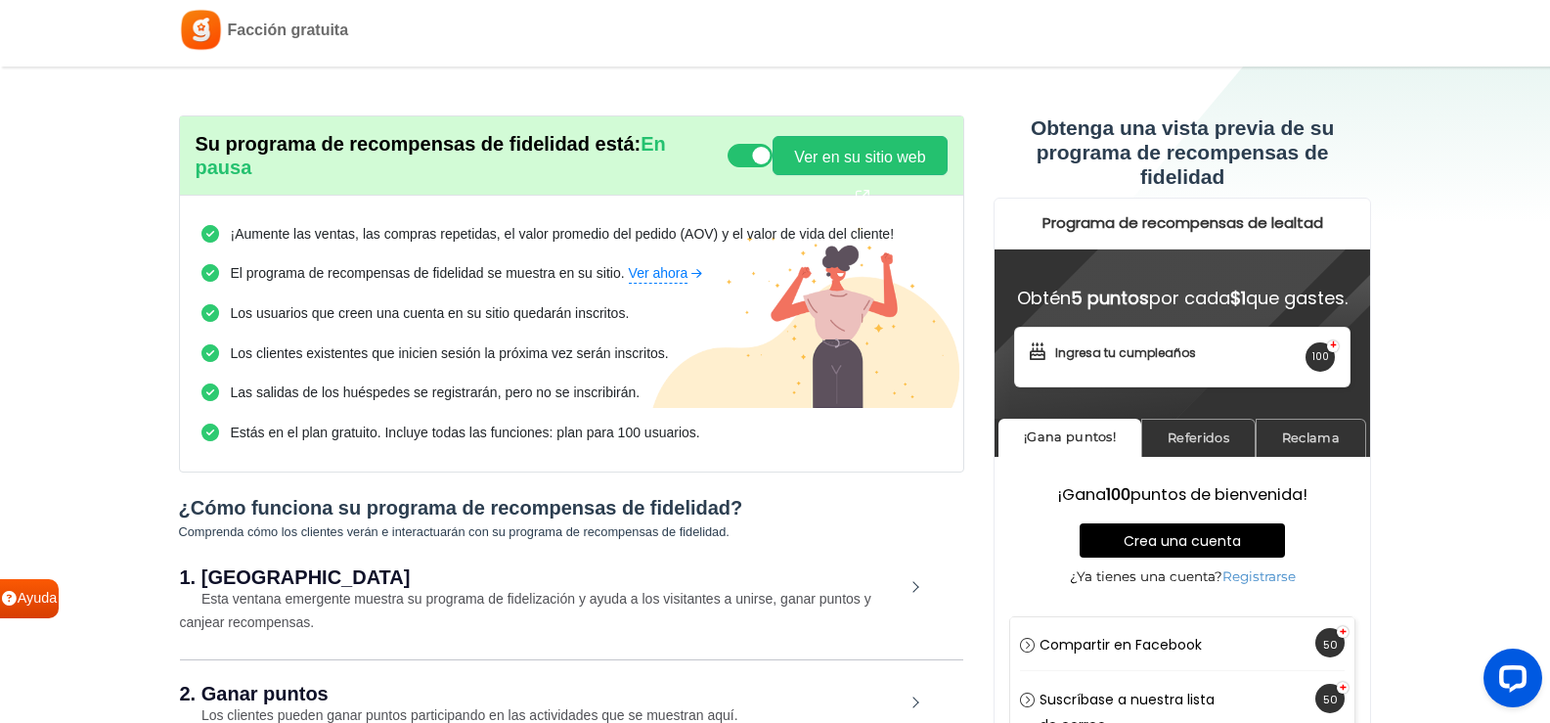
scroll to position [0, 0]
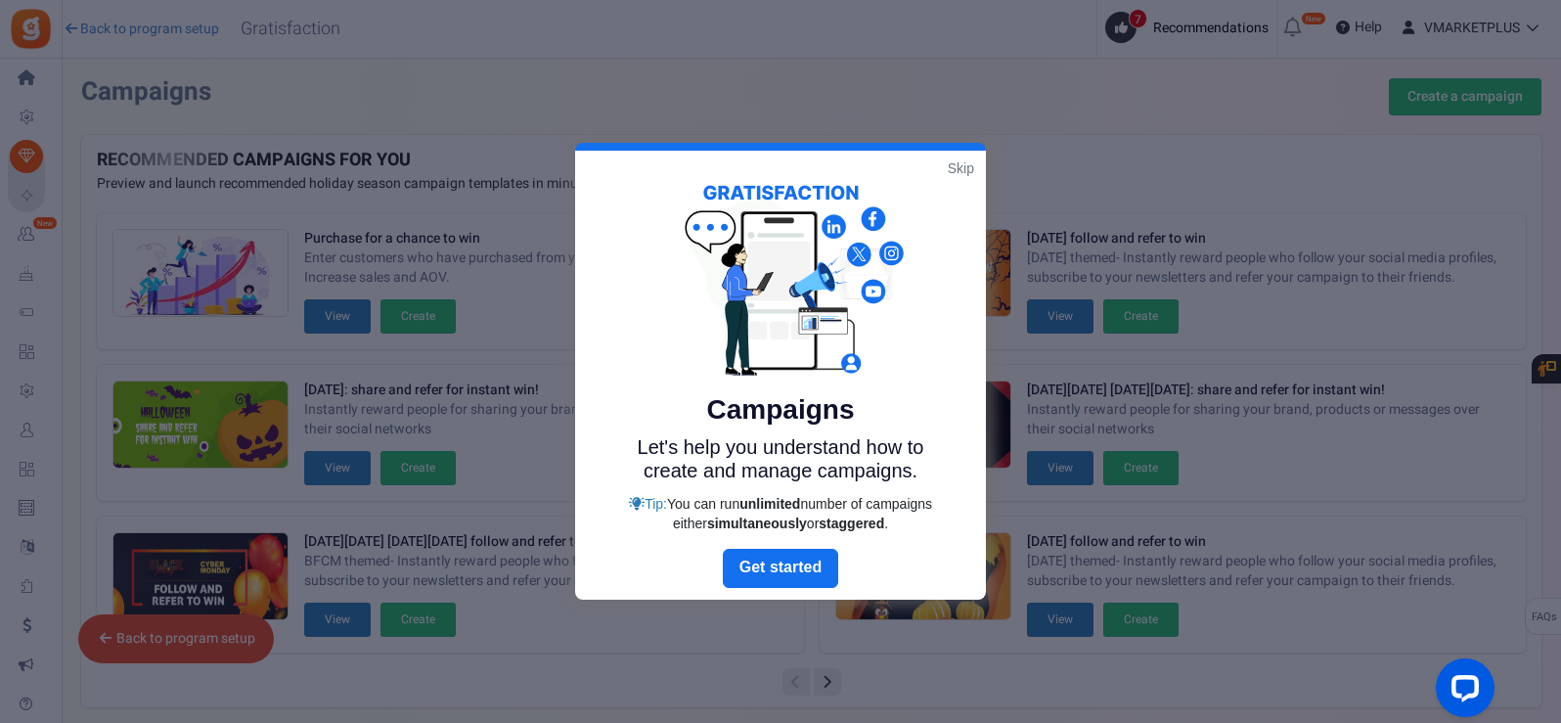
click at [961, 168] on link "Skip" at bounding box center [961, 168] width 26 height 20
